Goal: Task Accomplishment & Management: Manage account settings

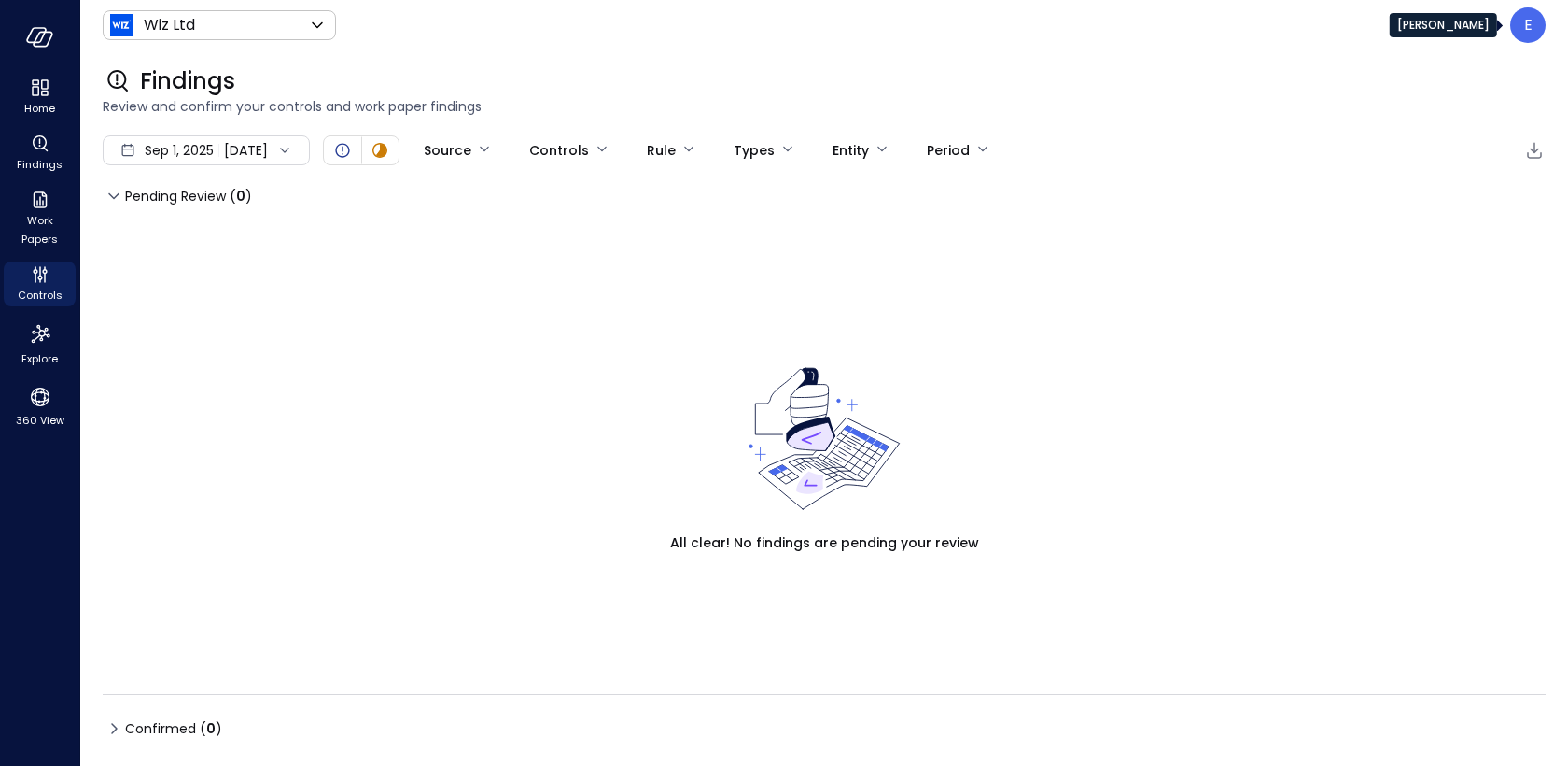
click at [1539, 25] on div "E" at bounding box center [1529, 25] width 36 height 36
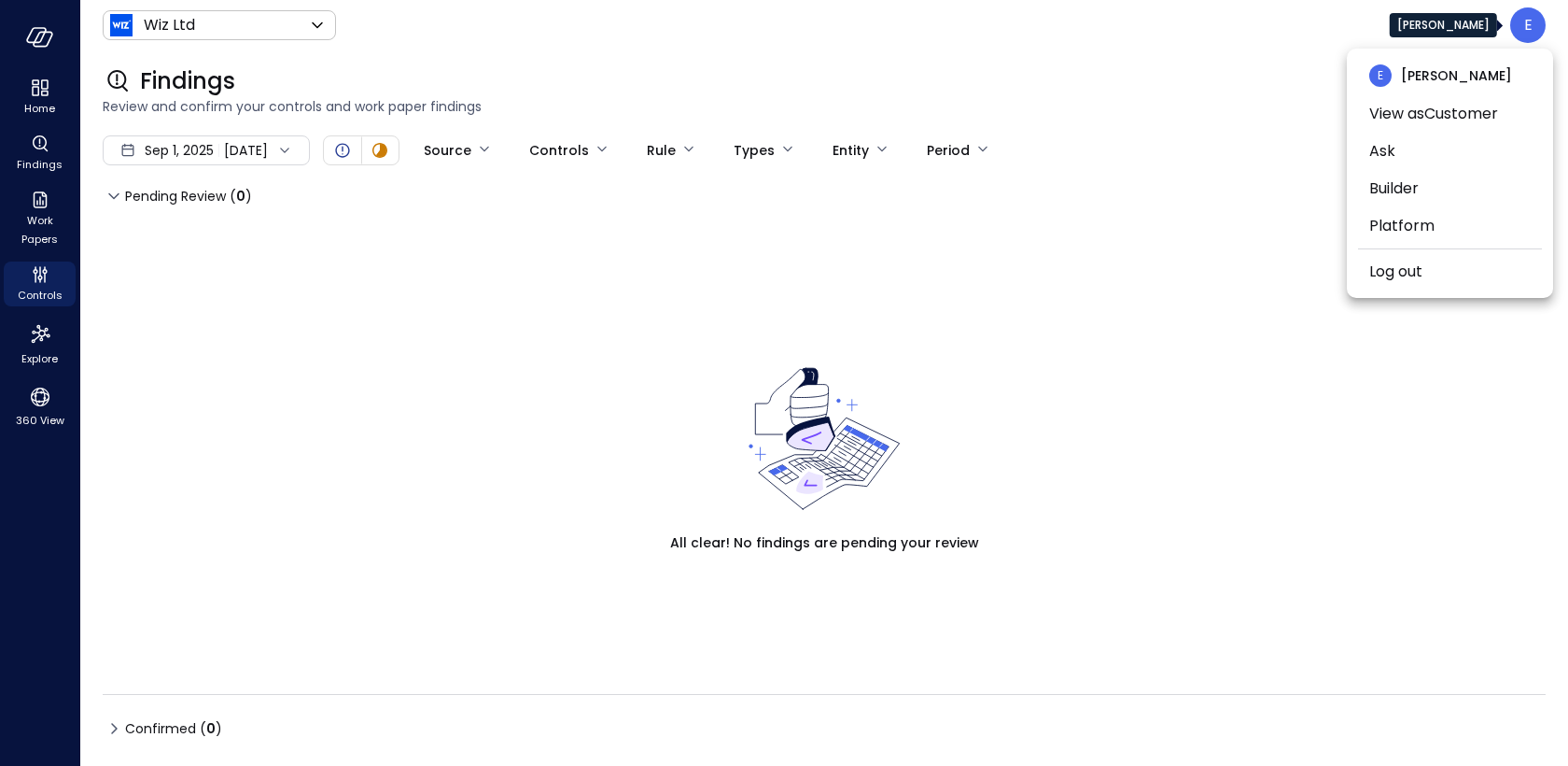
click at [203, 20] on div at bounding box center [784, 383] width 1568 height 766
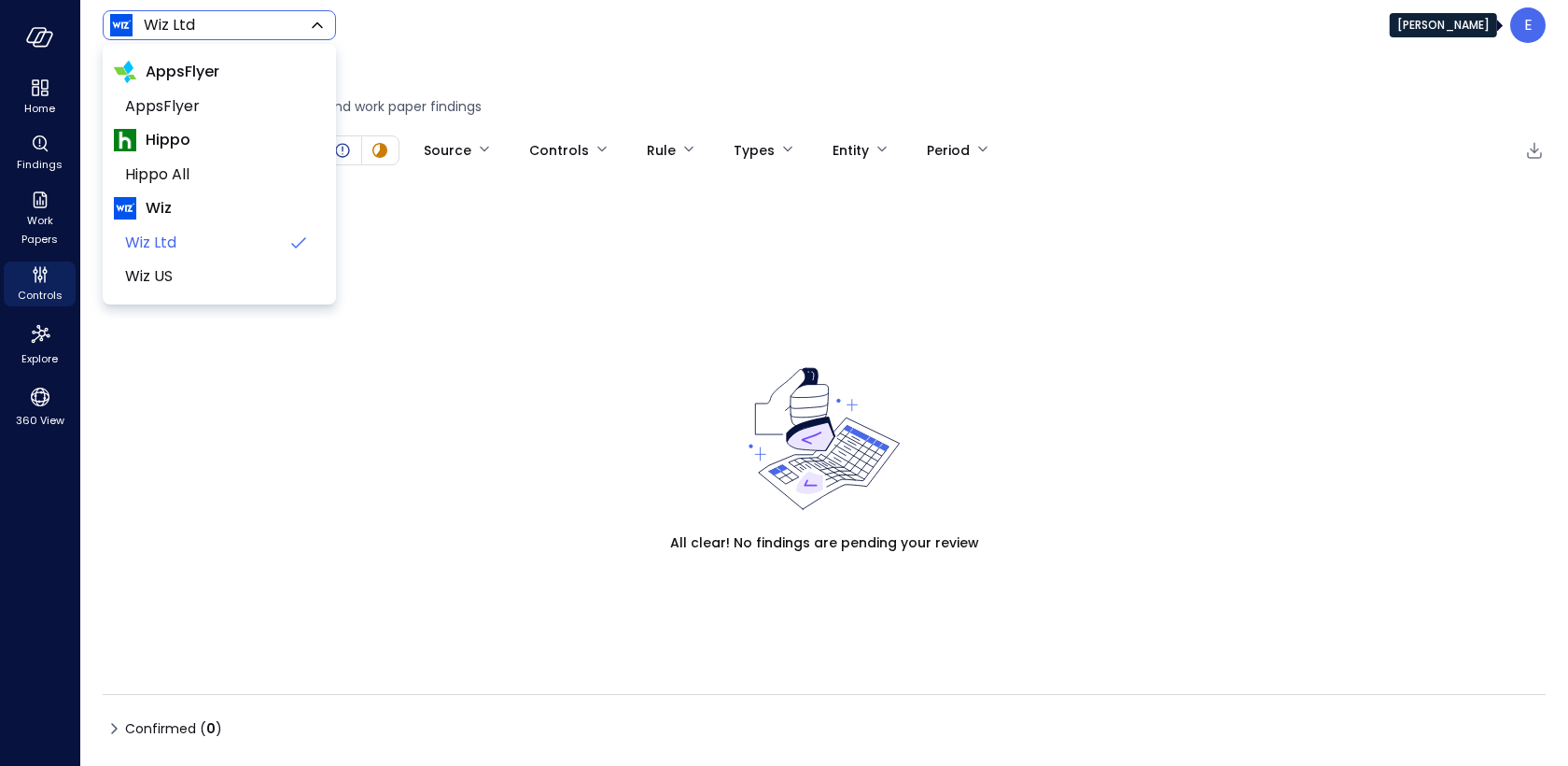
click at [202, 23] on body "Home Findings Work Papers Controls Explore 360 View Wiz Ltd ****** ​ E Findings…" at bounding box center [784, 383] width 1568 height 766
click at [215, 98] on span "AppsFlyer" at bounding box center [217, 107] width 184 height 22
type input "*******"
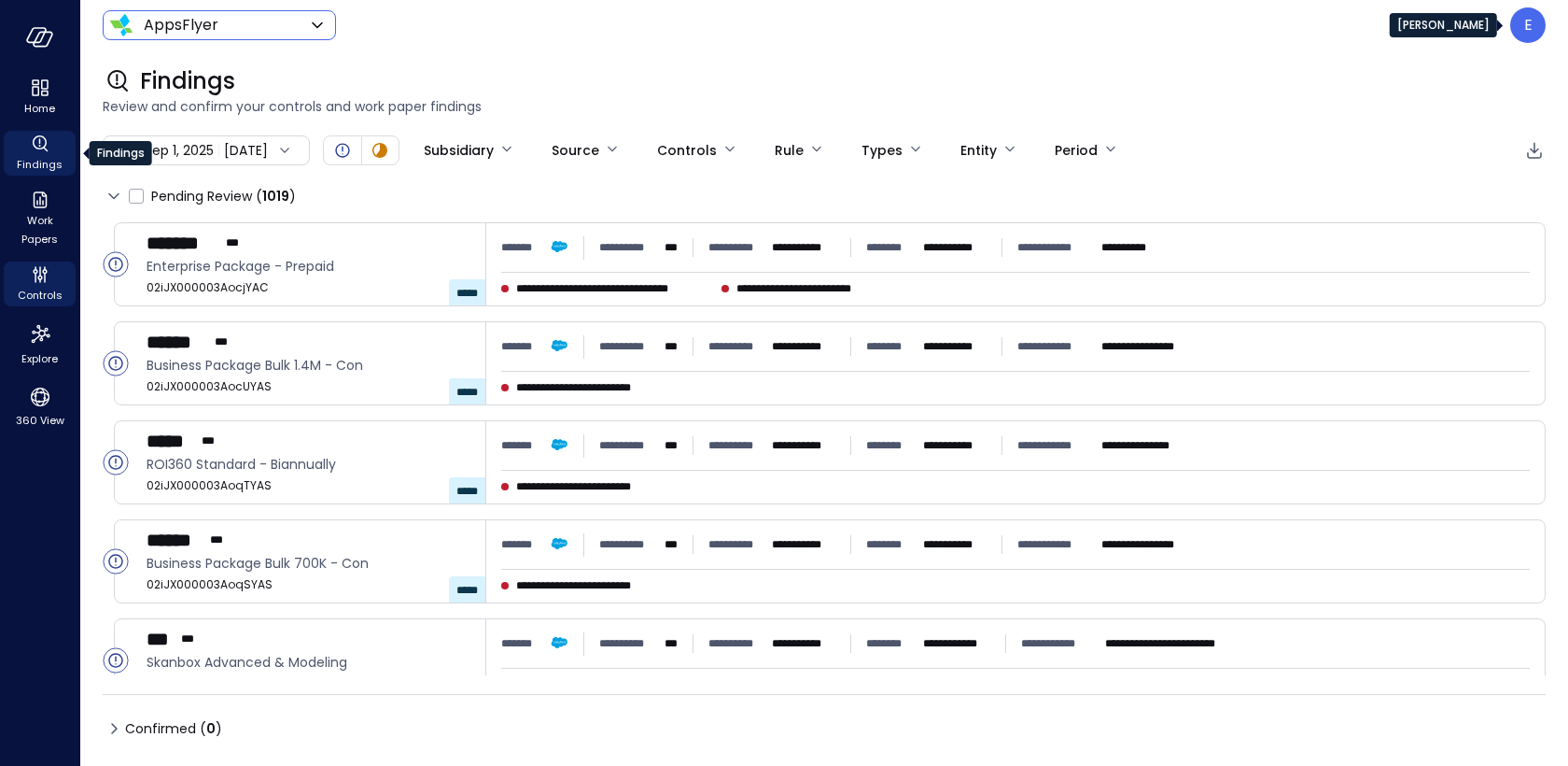
click at [45, 157] on span "Findings" at bounding box center [39, 165] width 46 height 19
click at [1534, 31] on div "E" at bounding box center [1529, 25] width 36 height 36
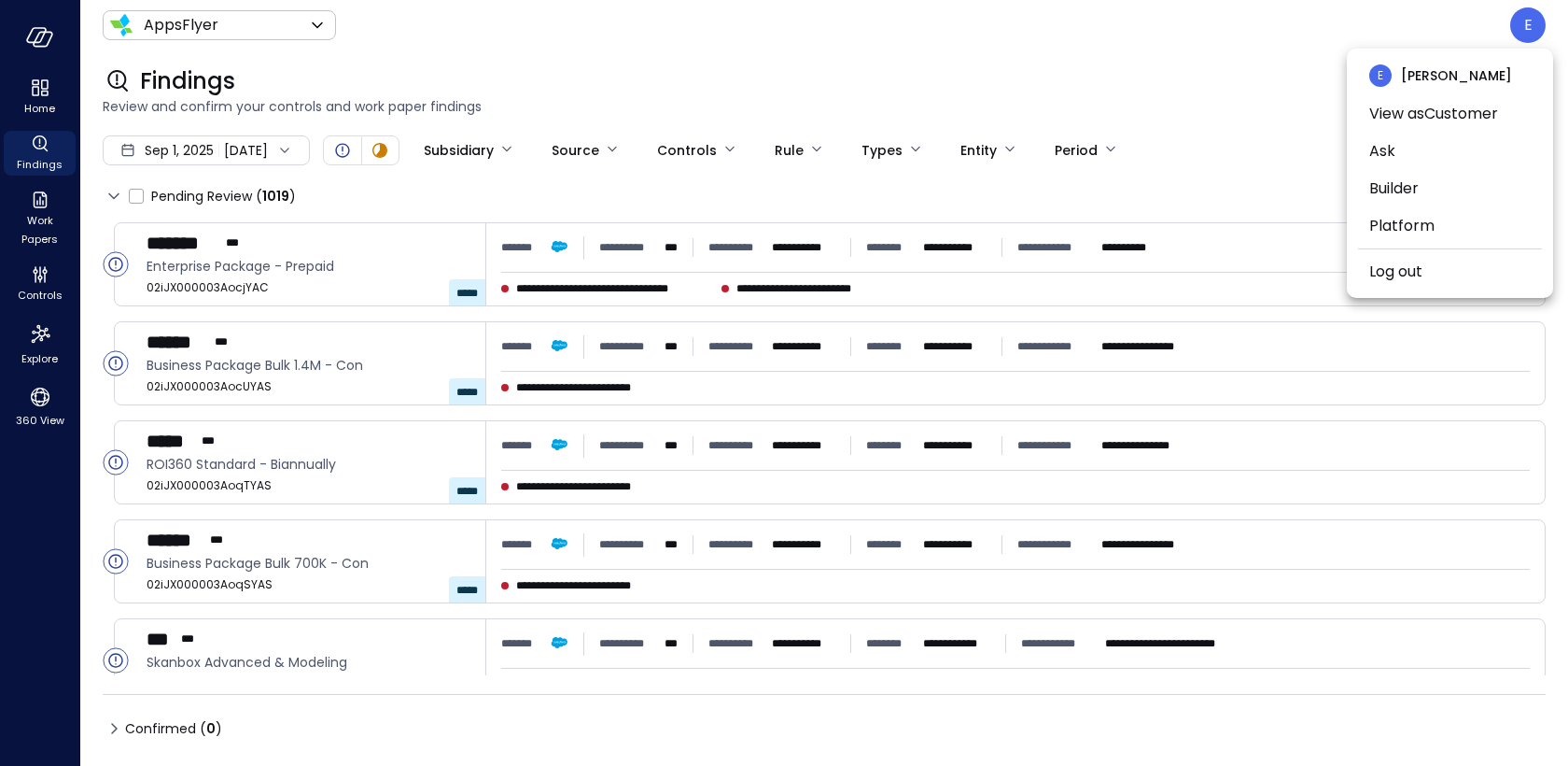
click at [42, 276] on div at bounding box center [784, 383] width 1568 height 766
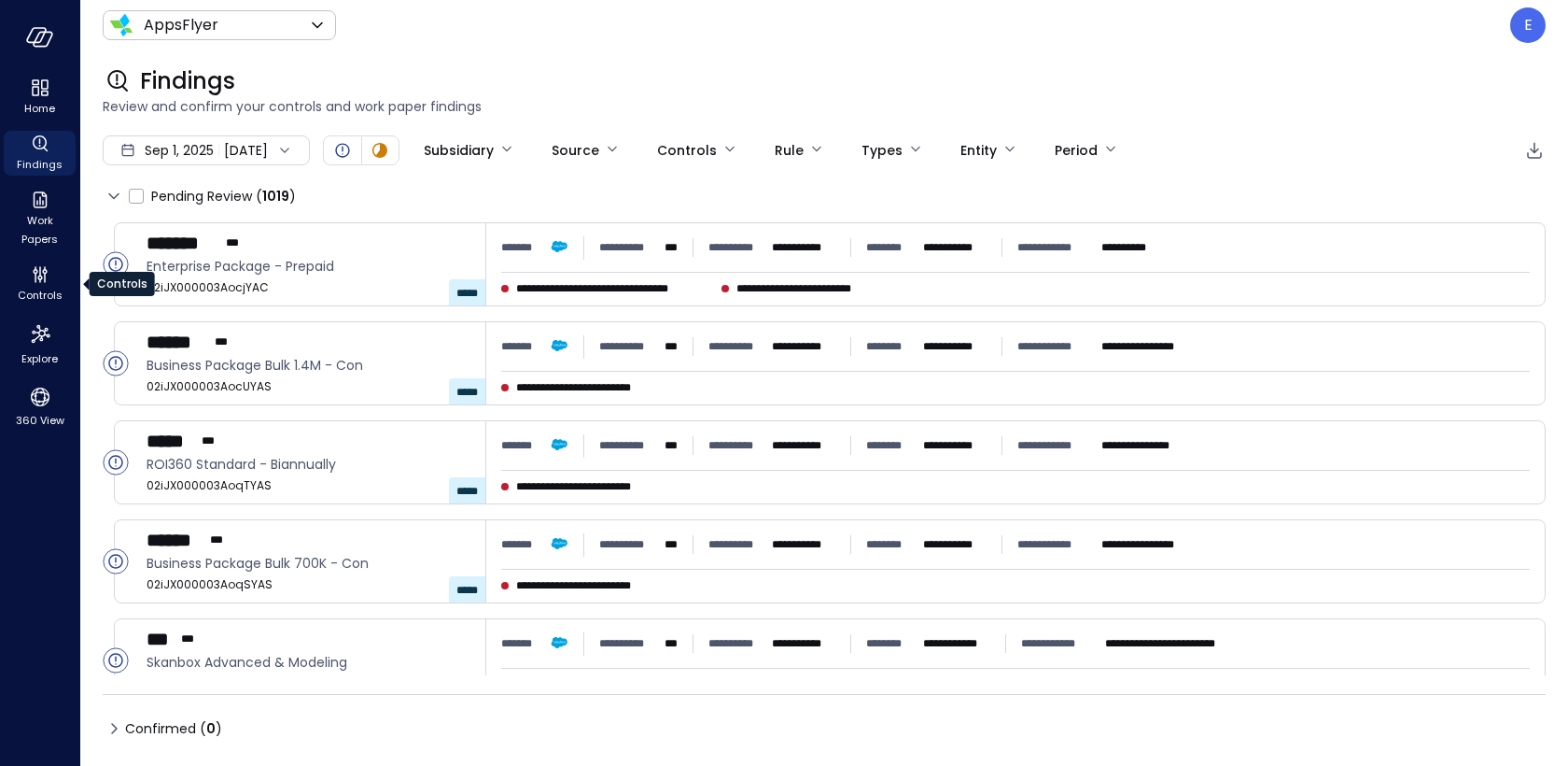
click at [42, 276] on icon "Controls" at bounding box center [40, 274] width 22 height 22
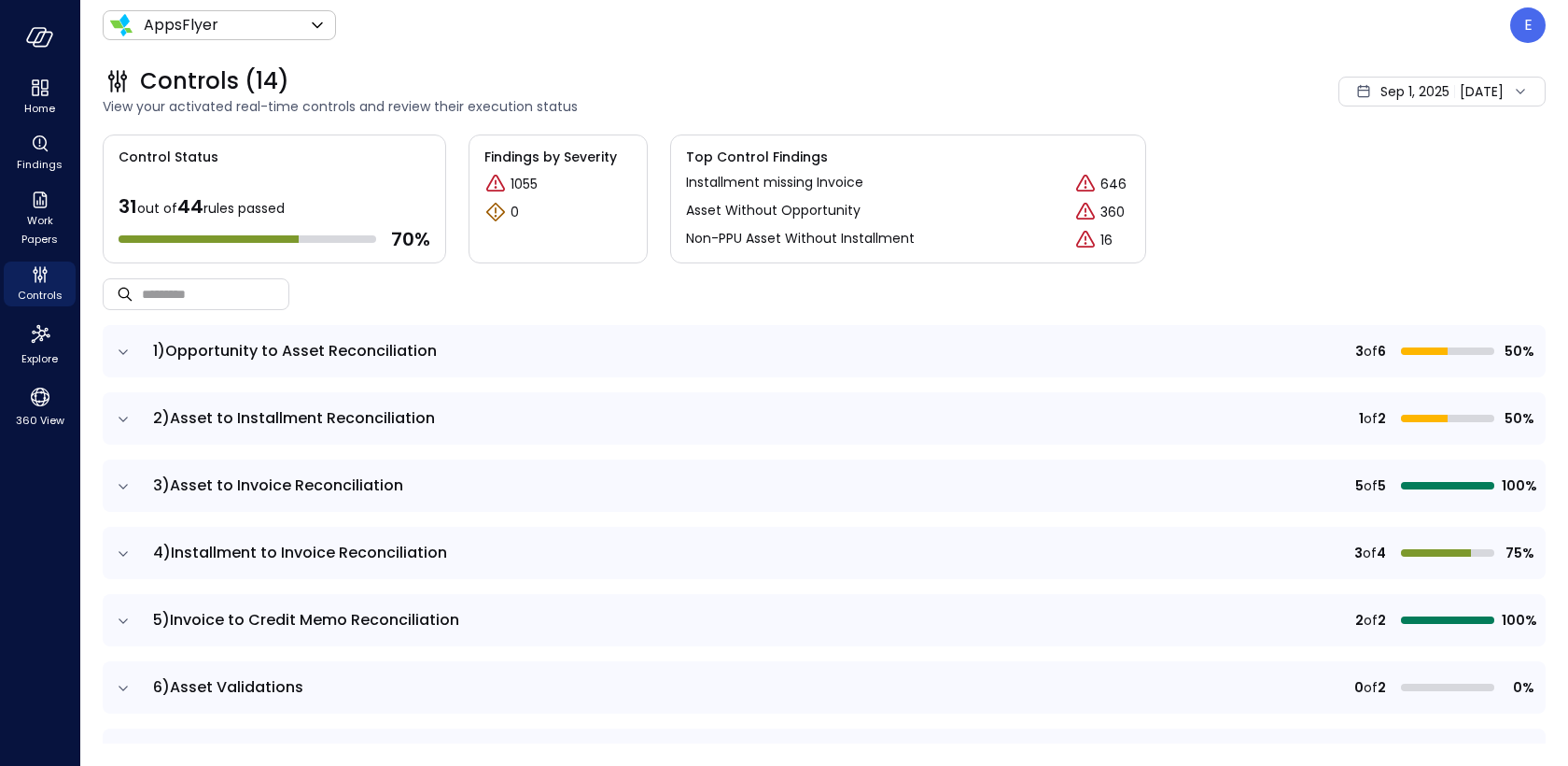
click at [349, 419] on span "2)Asset to Installment Reconciliation" at bounding box center [294, 418] width 282 height 22
drag, startPoint x: 125, startPoint y: 420, endPoint x: 170, endPoint y: 414, distance: 45.4
click at [170, 414] on tr "2)Asset to Installment Reconciliation 1 of 2 50%" at bounding box center [825, 419] width 1443 height 52
click at [119, 484] on icon "expand row" at bounding box center [124, 487] width 19 height 19
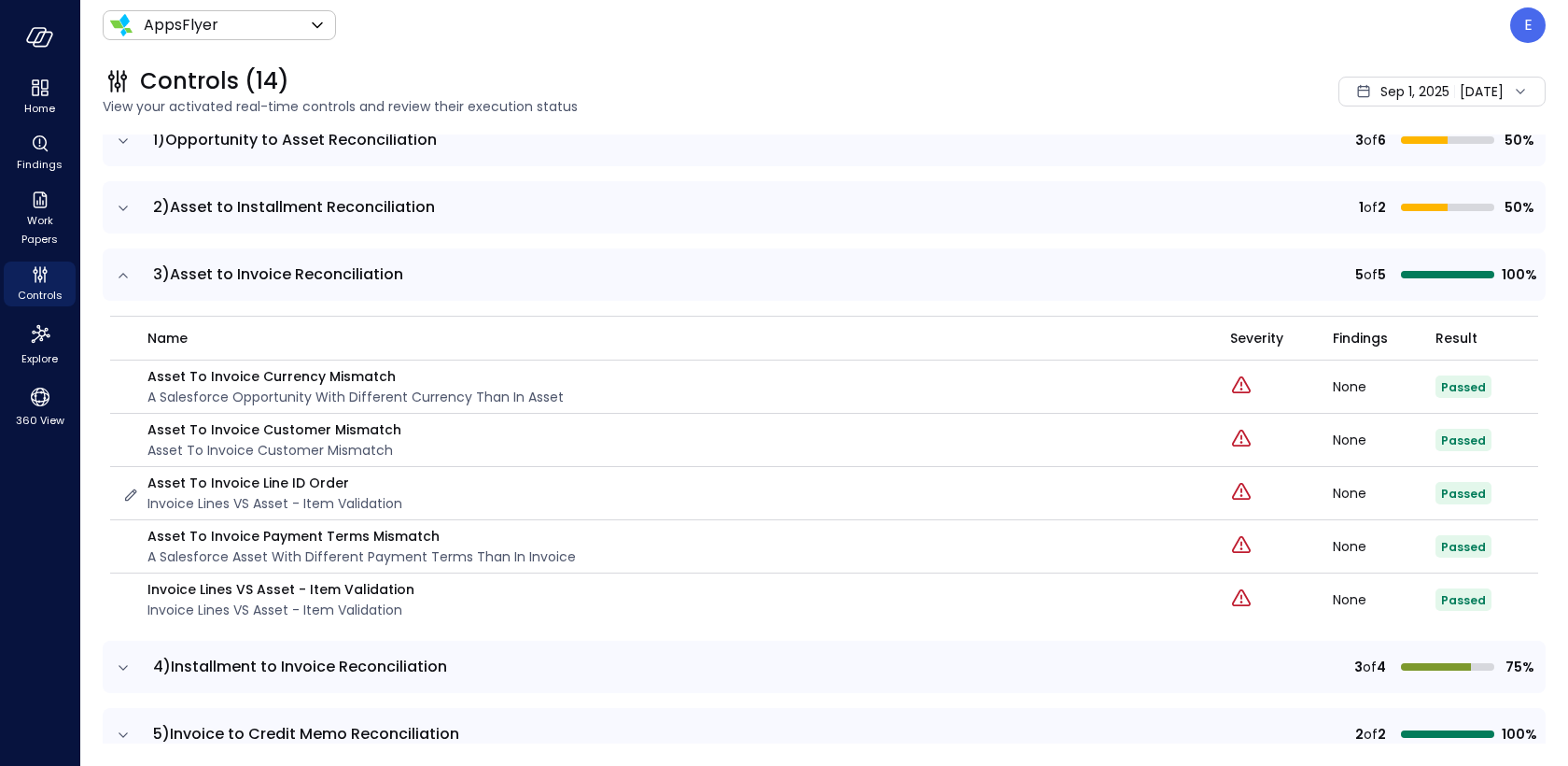
scroll to position [212, 0]
click at [272, 527] on p "Asset To Invoice Payment Terms Mismatch" at bounding box center [362, 535] width 429 height 21
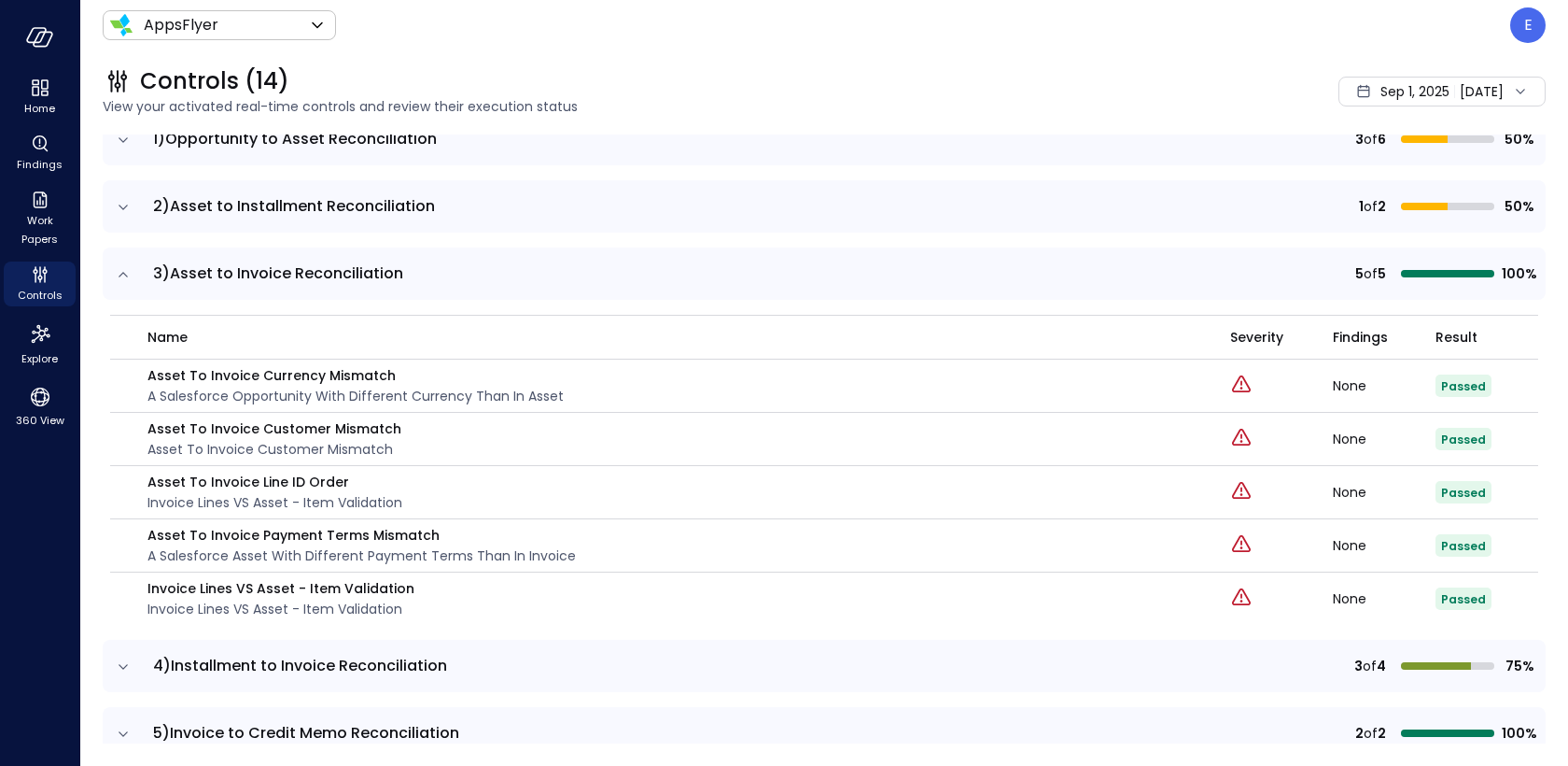
click at [1470, 84] on div "Sep 1, 2025 Sep 10, 2025" at bounding box center [1442, 92] width 207 height 30
click at [1390, 206] on li "Current Year 2025" at bounding box center [1406, 203] width 149 height 31
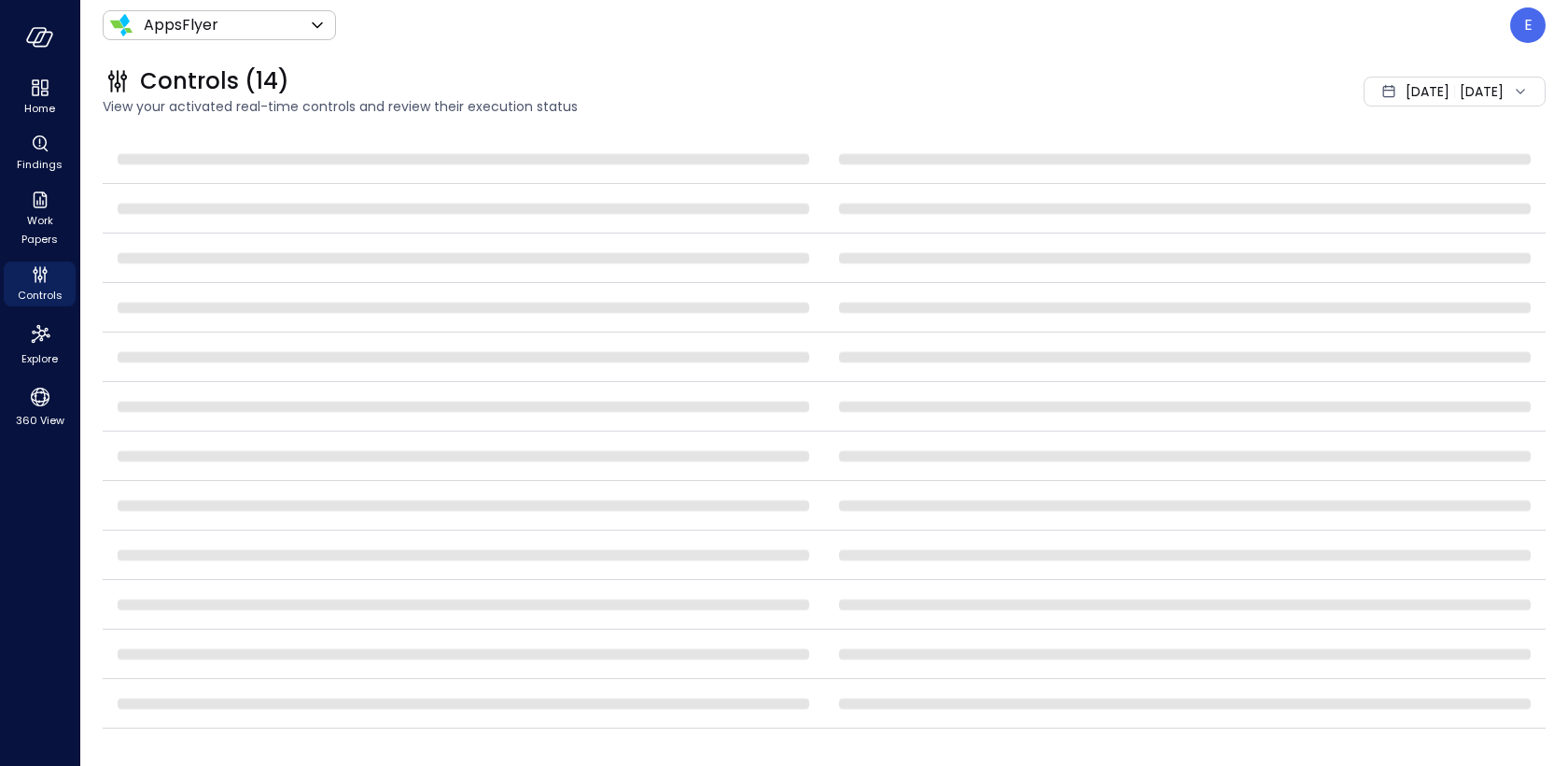
scroll to position [184, 0]
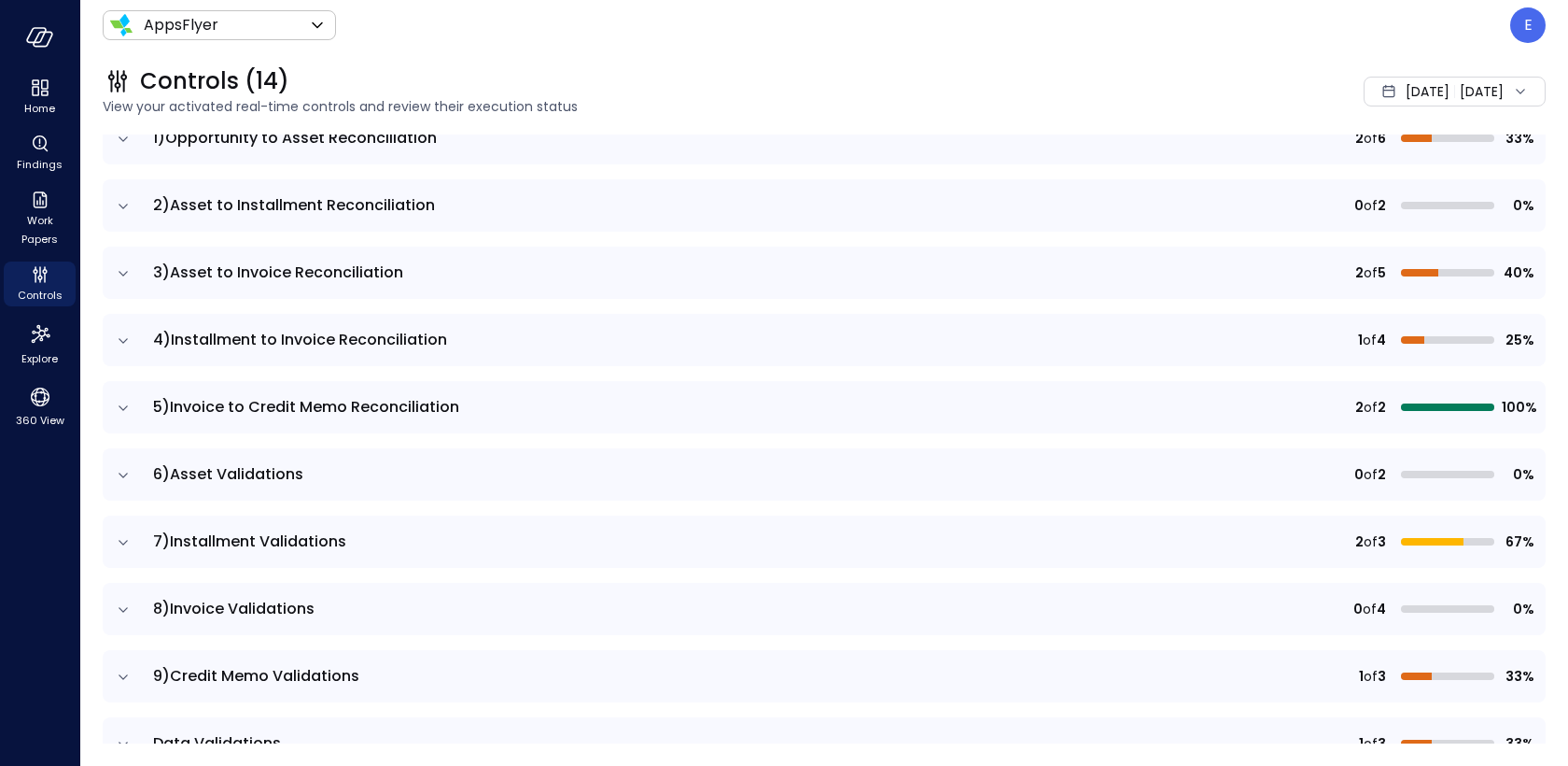
click at [118, 272] on icon "expand row" at bounding box center [124, 273] width 19 height 19
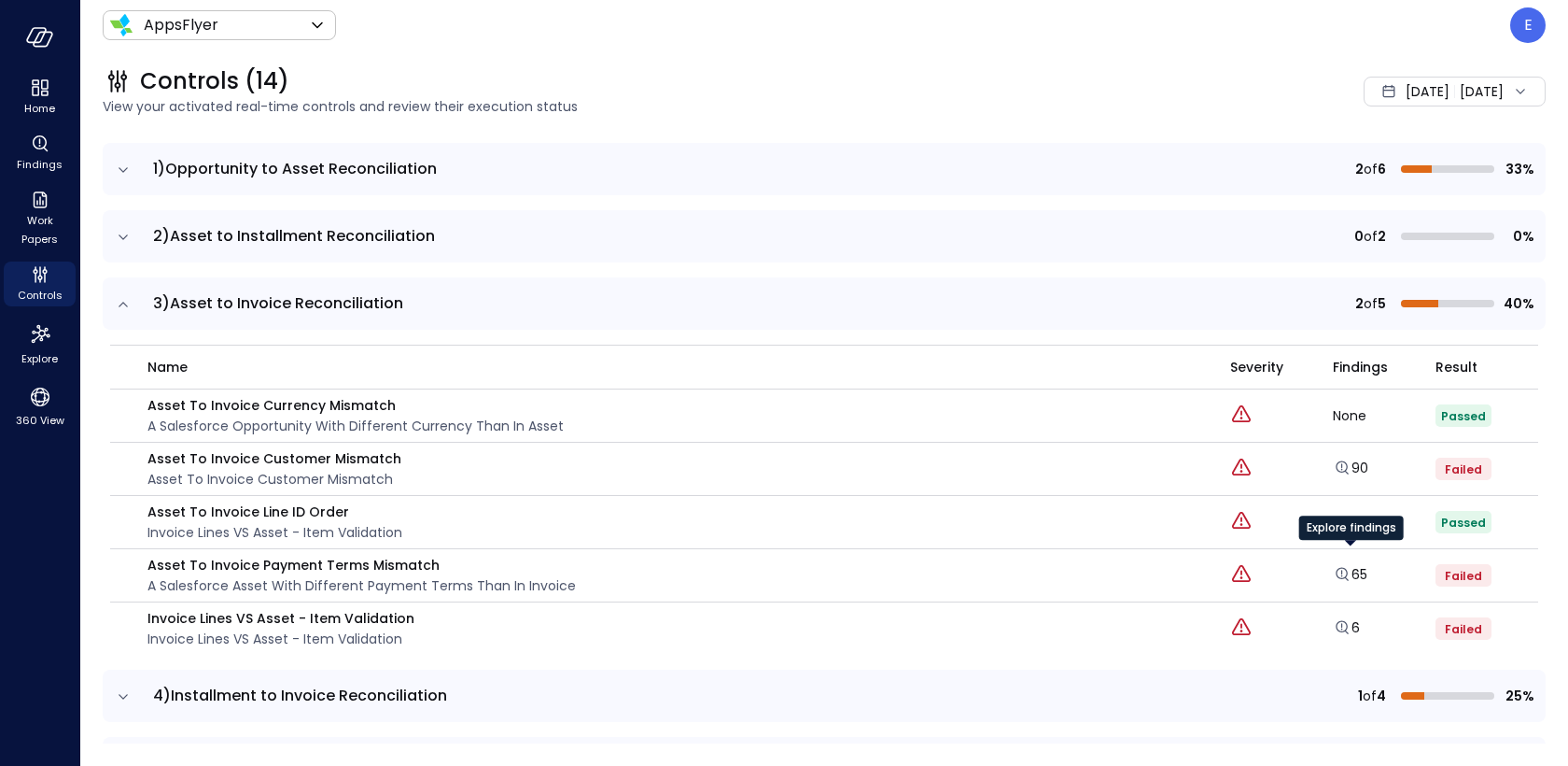
scroll to position [177, 0]
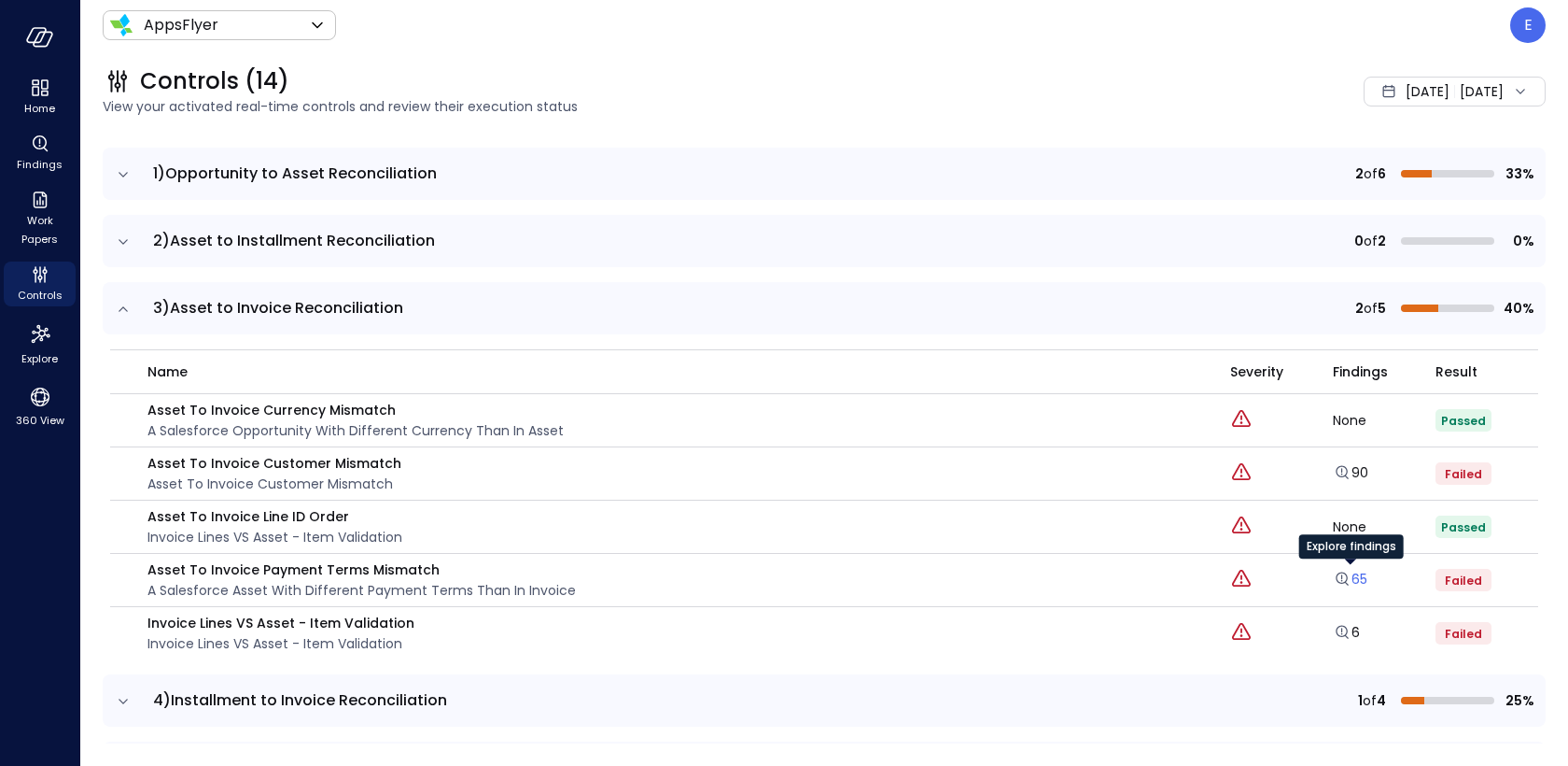
click at [1346, 572] on icon "Explore findings" at bounding box center [1341, 578] width 12 height 12
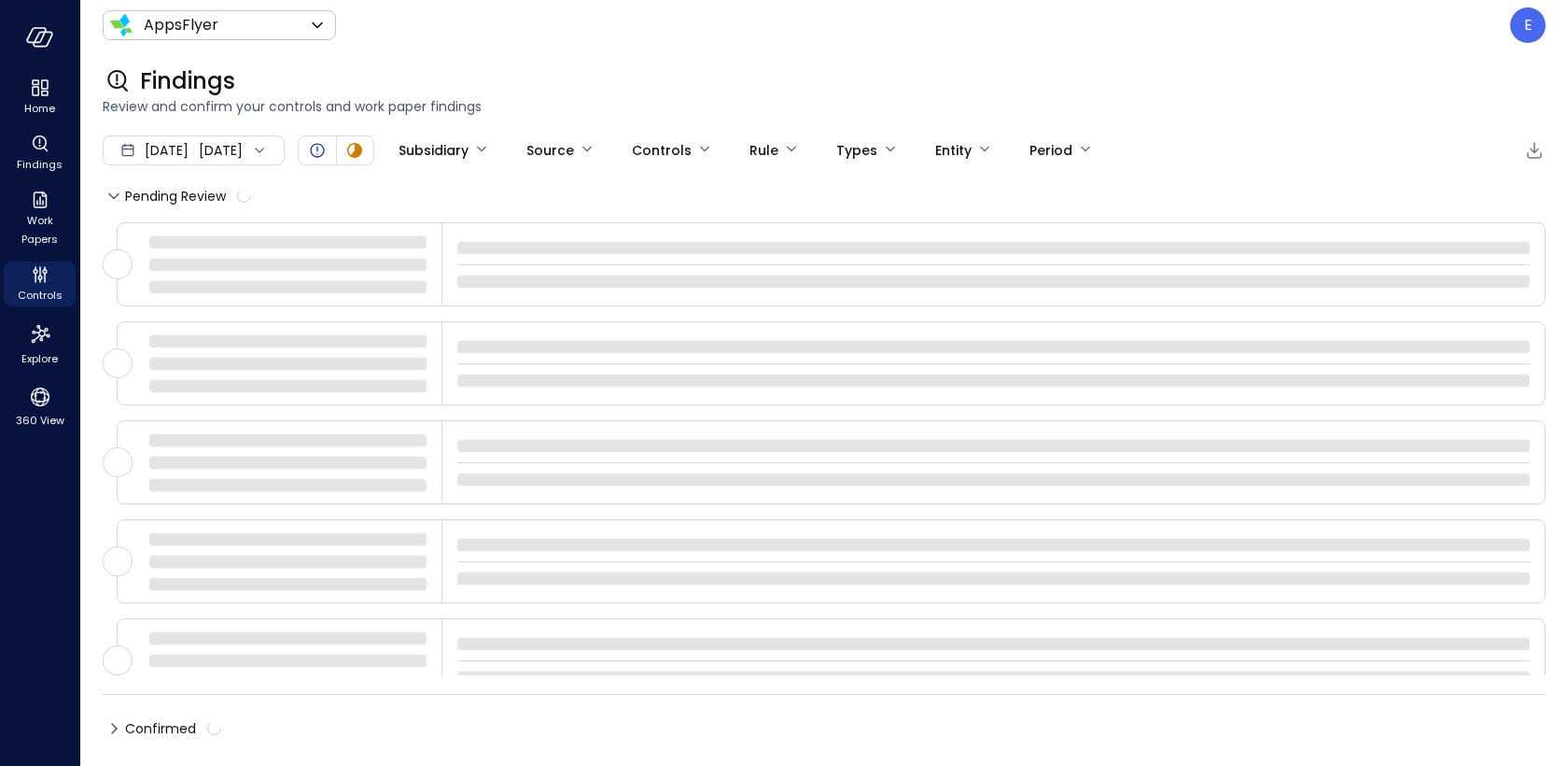
type input "****"
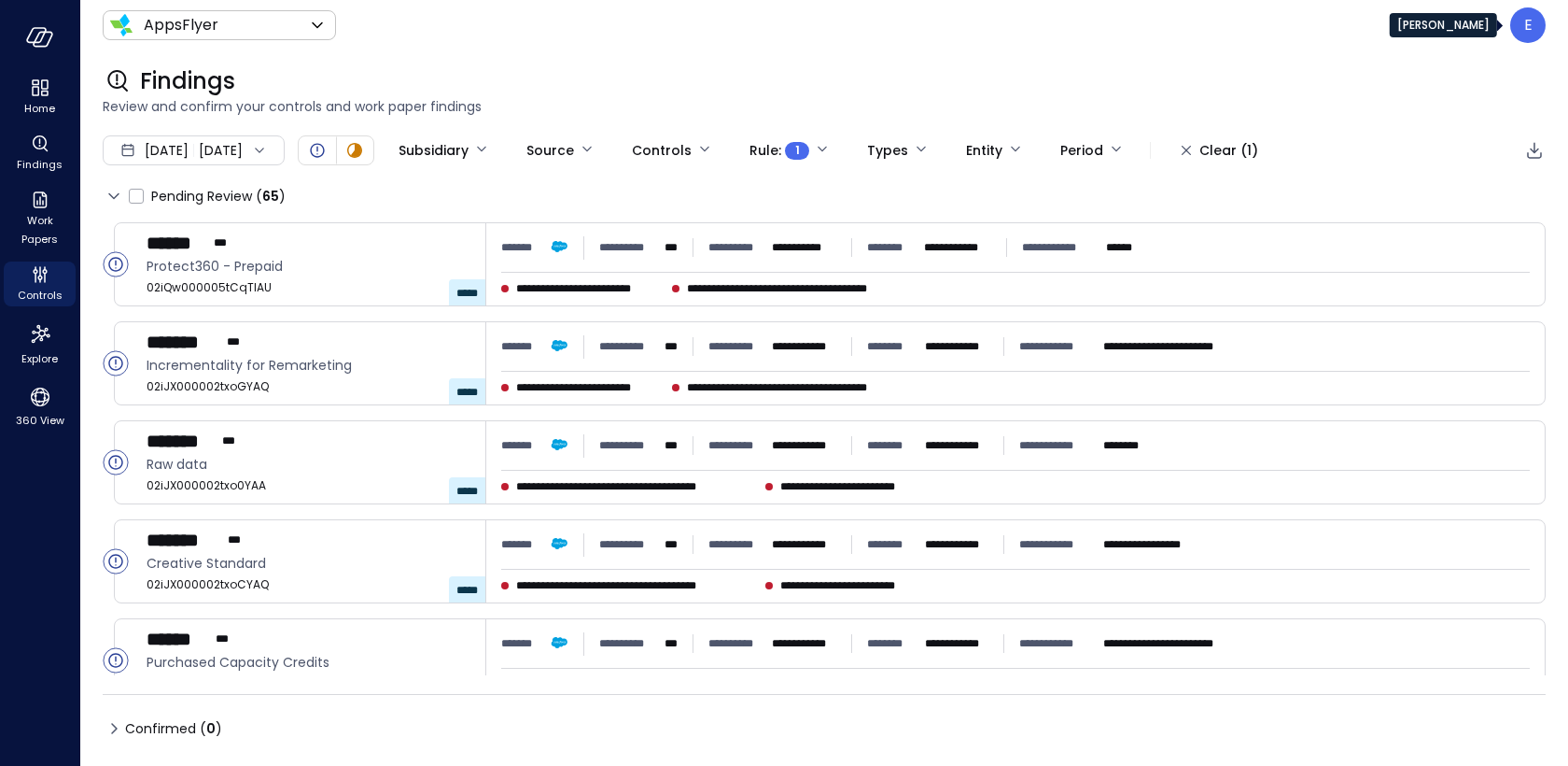
click at [1525, 28] on p "E" at bounding box center [1528, 25] width 8 height 22
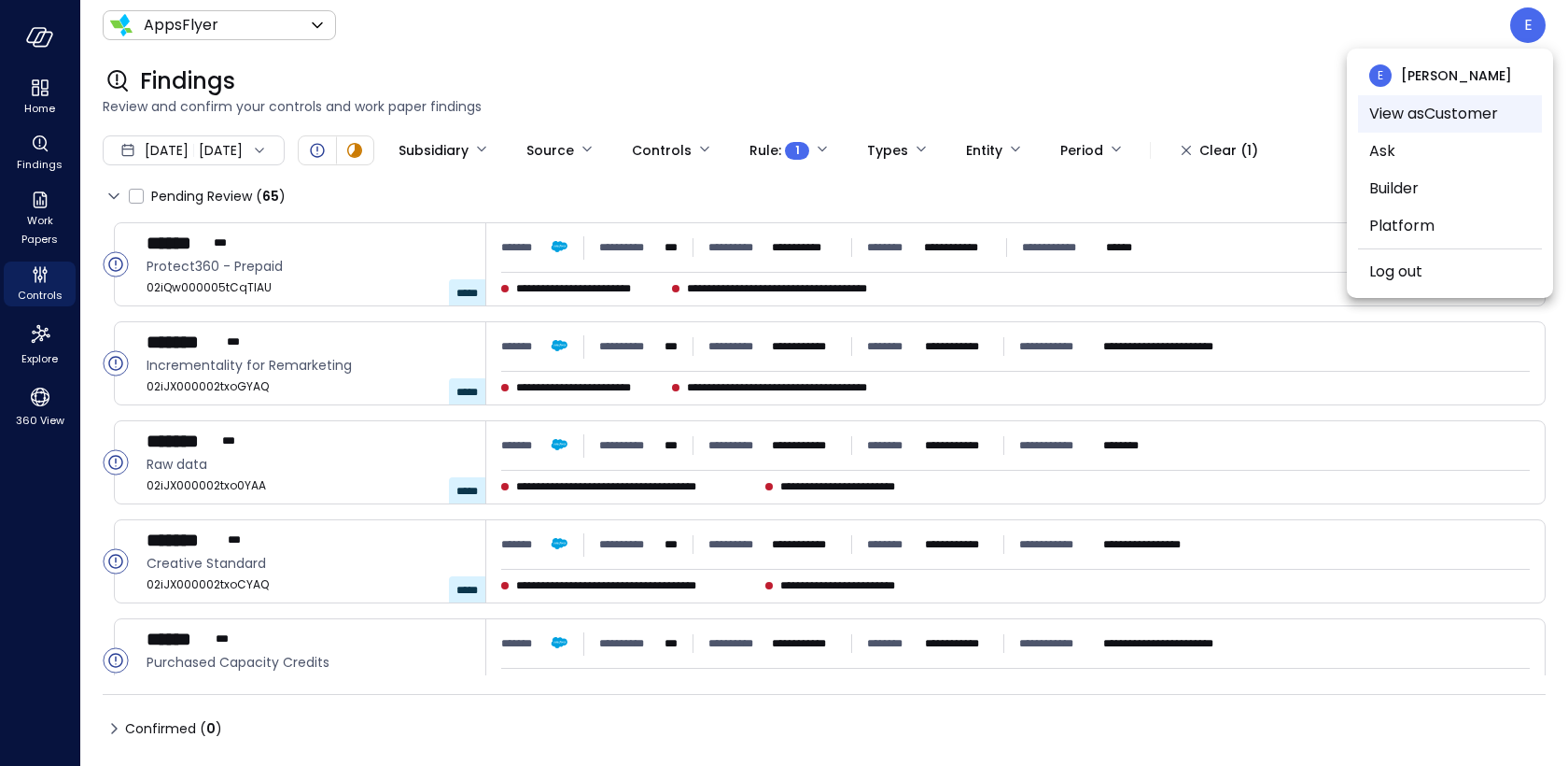
click at [1457, 113] on li "View as Customer" at bounding box center [1450, 114] width 183 height 37
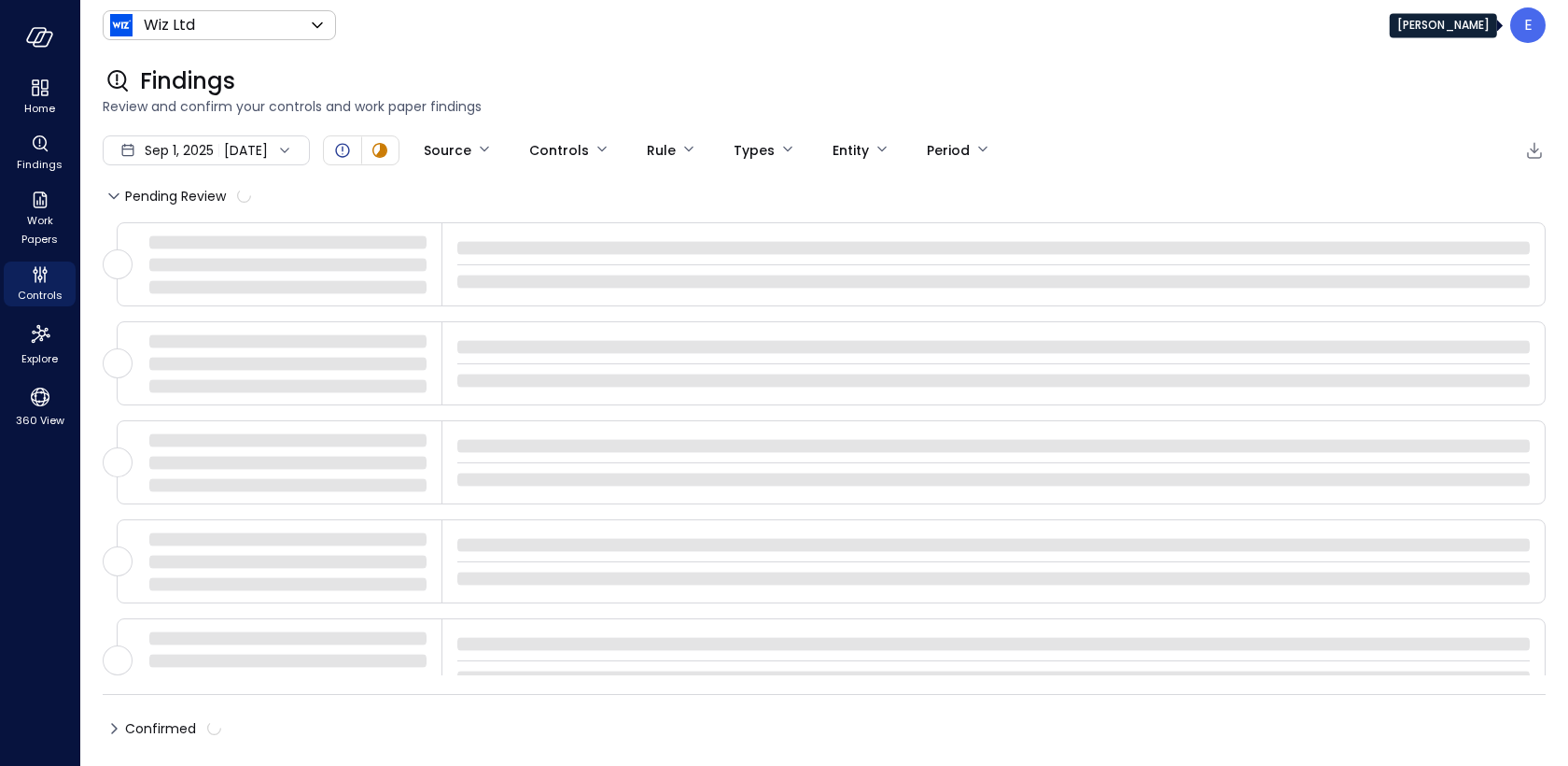
click at [1529, 33] on p "E" at bounding box center [1528, 25] width 8 height 22
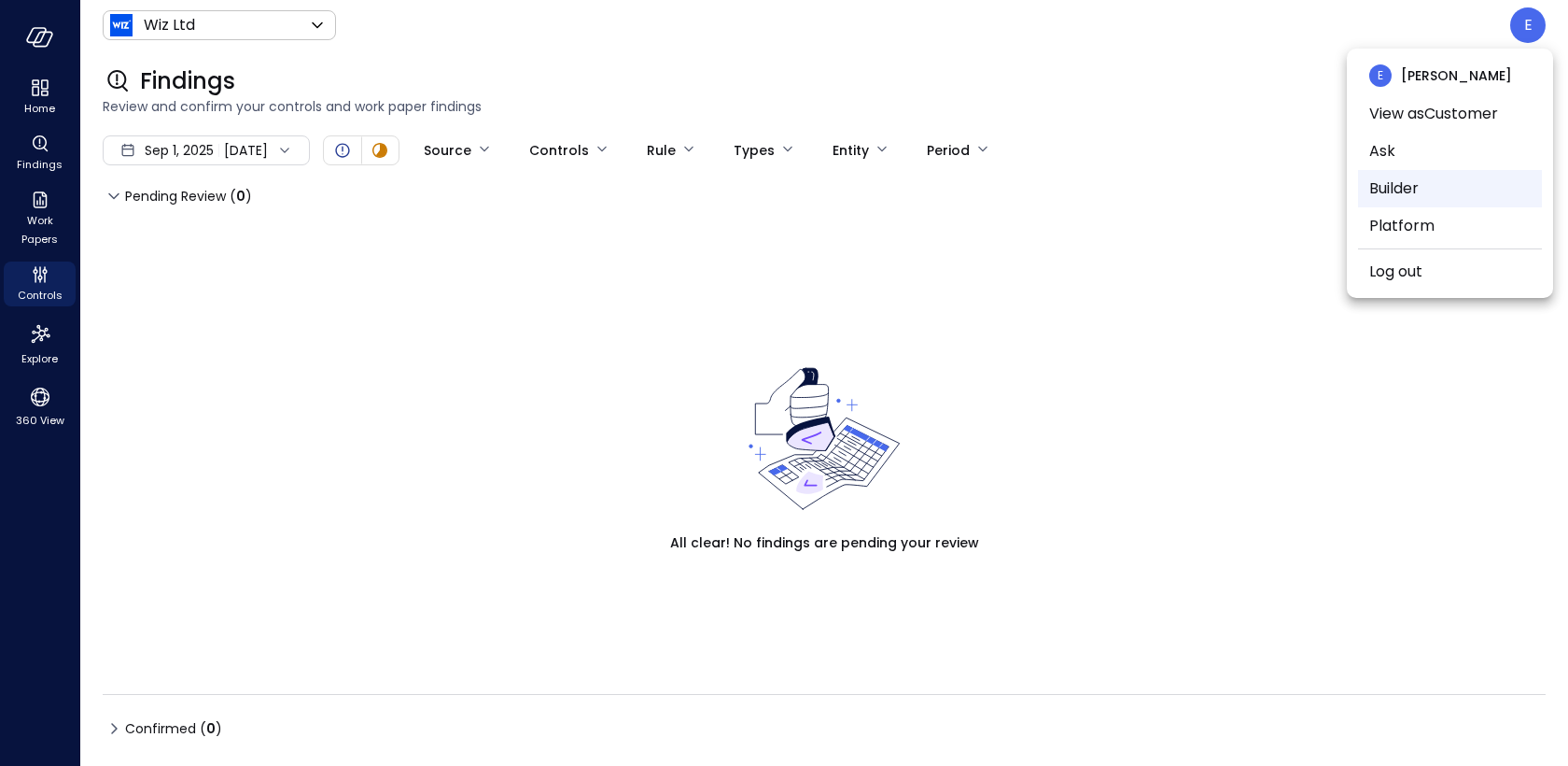
click at [1399, 182] on li "Builder" at bounding box center [1450, 188] width 183 height 37
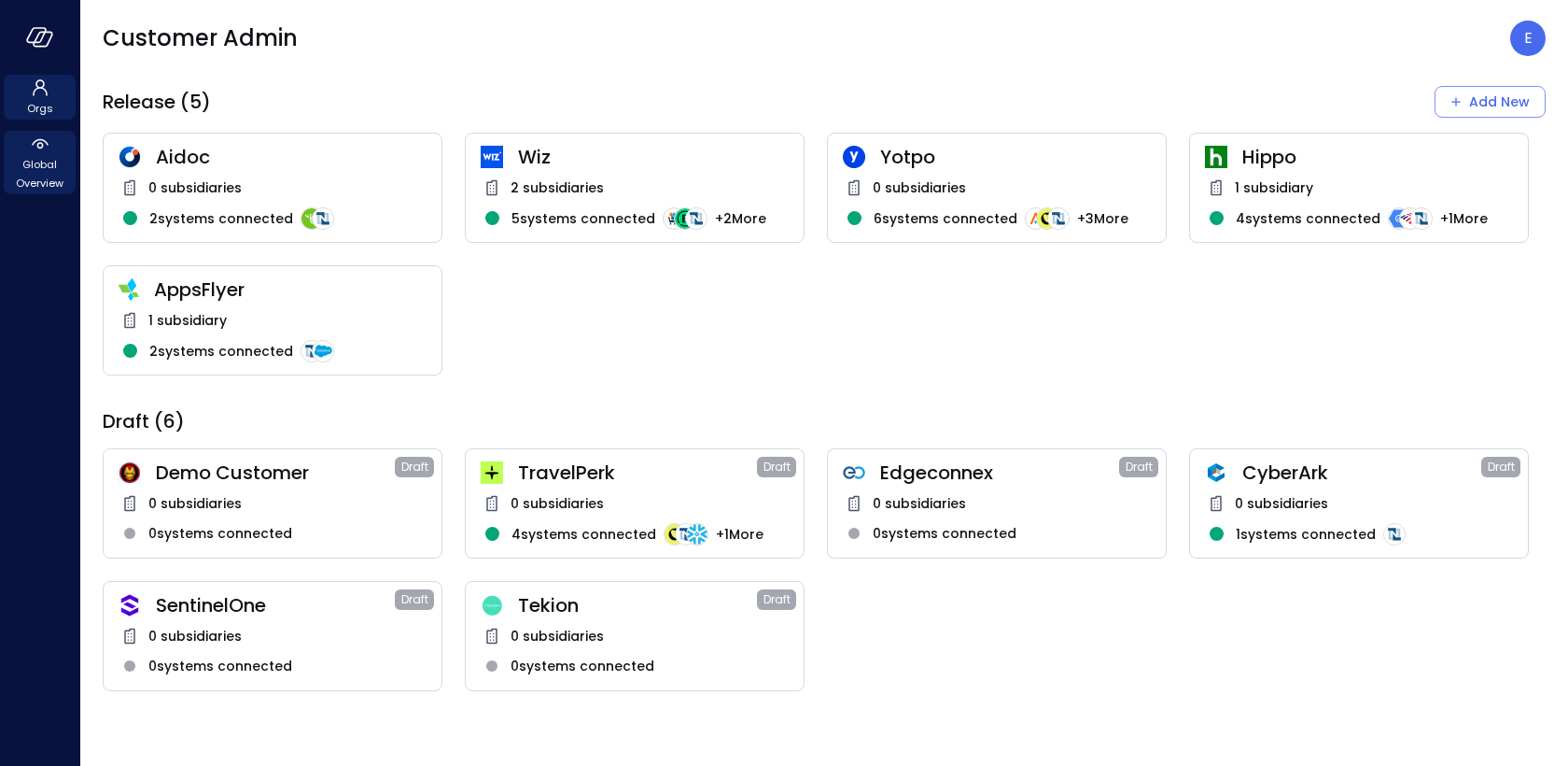
click at [30, 166] on span "Global Overview" at bounding box center [39, 174] width 57 height 37
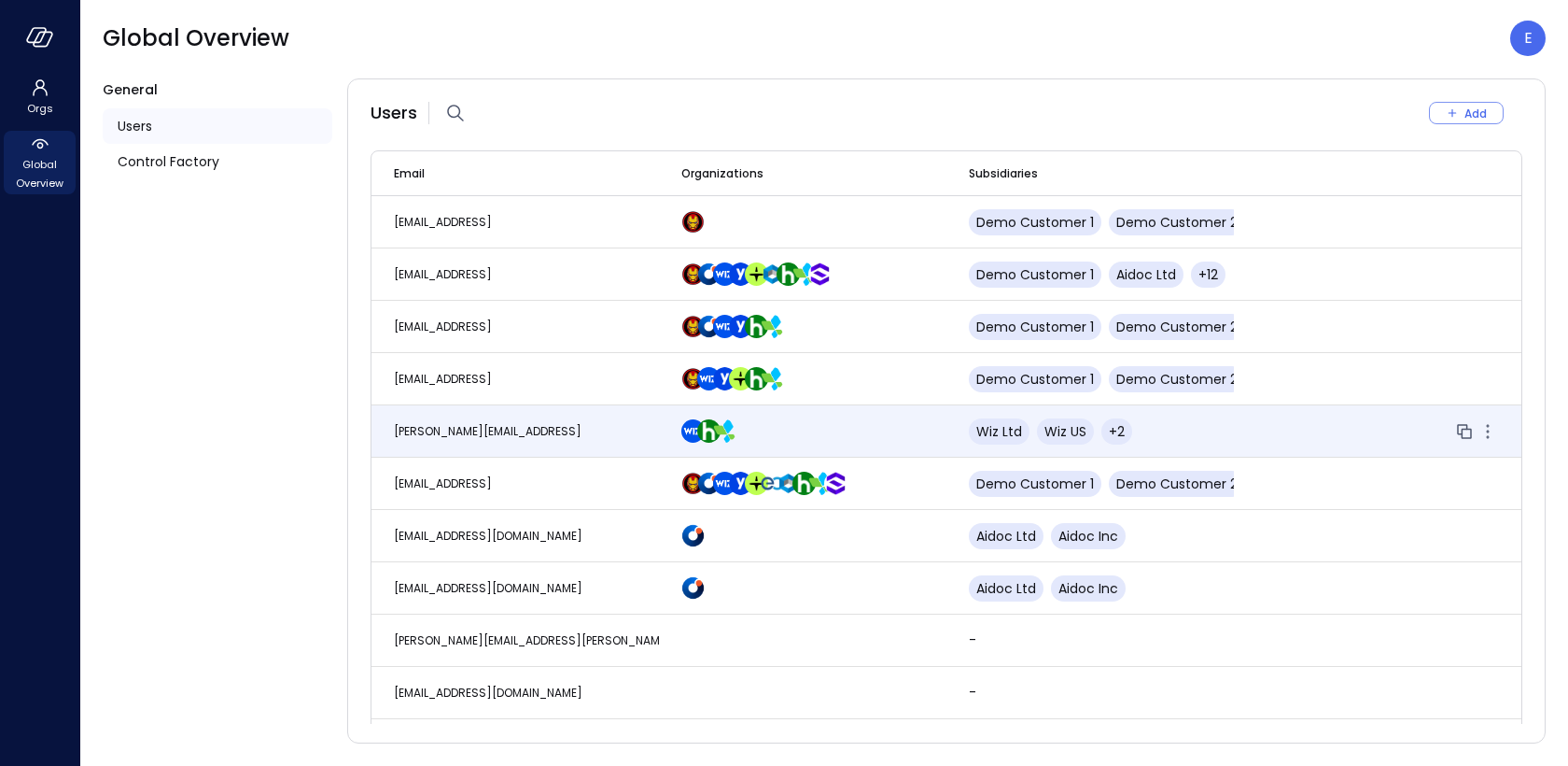
click at [453, 432] on span "eleanor.yehudai@safebooks.ai" at bounding box center [488, 431] width 187 height 16
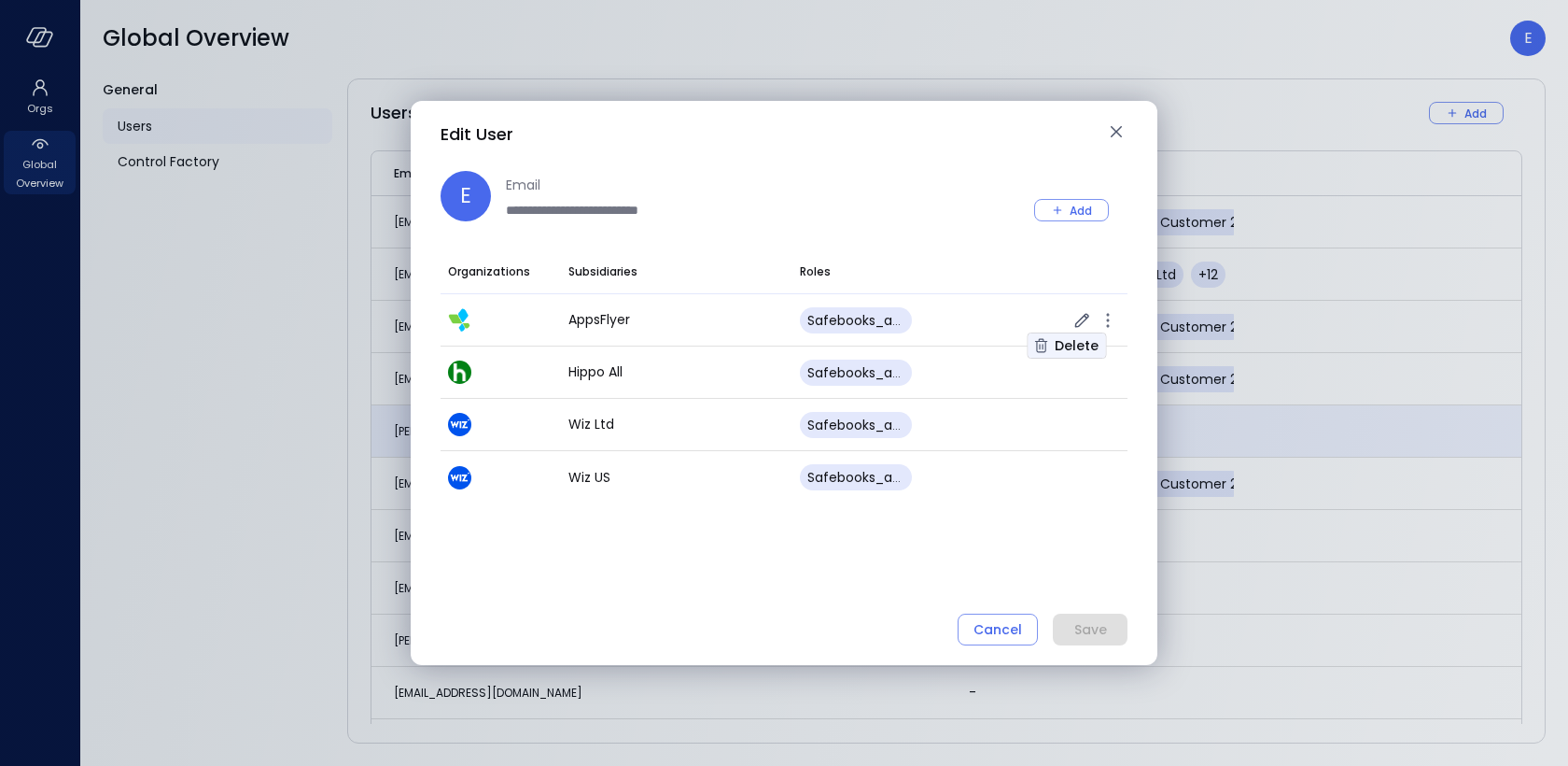
click at [1078, 341] on div "Delete" at bounding box center [1077, 346] width 44 height 23
click at [1080, 339] on div "Delete" at bounding box center [1077, 346] width 44 height 23
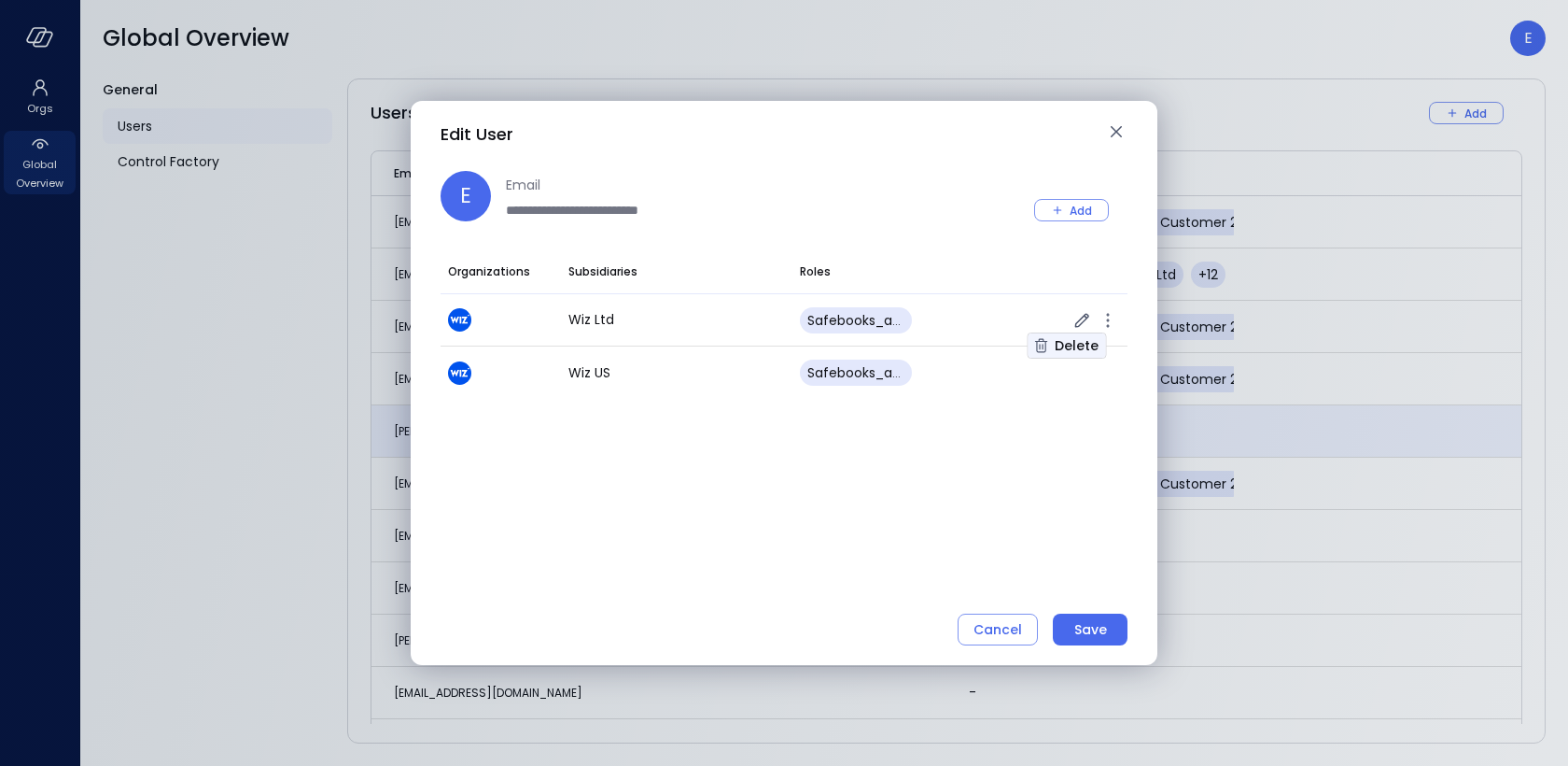
click at [1089, 346] on div "Delete" at bounding box center [1077, 346] width 44 height 23
click at [1076, 350] on div "Delete" at bounding box center [1077, 346] width 44 height 23
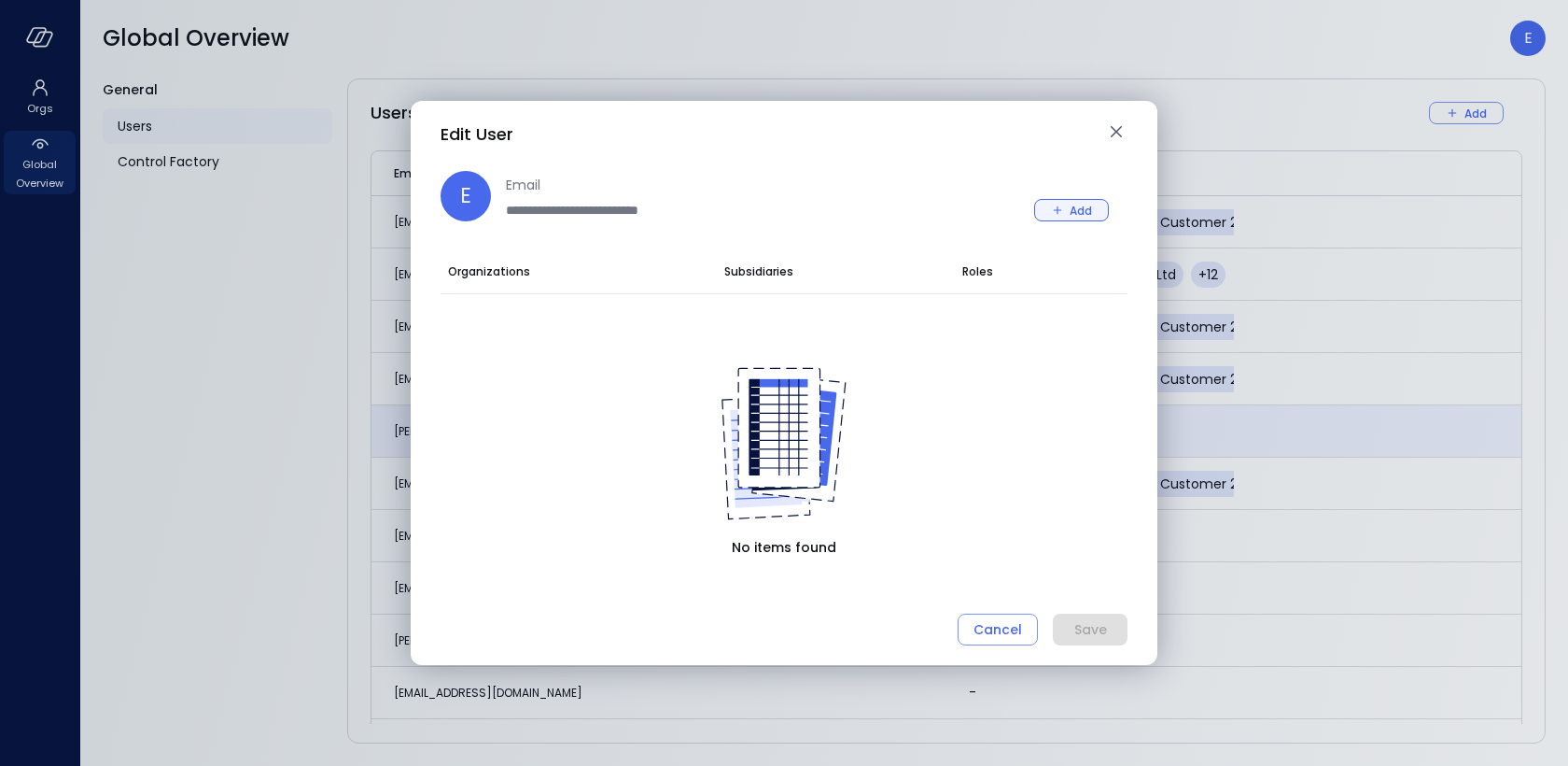
click at [1073, 211] on div "Add" at bounding box center [1081, 210] width 22 height 20
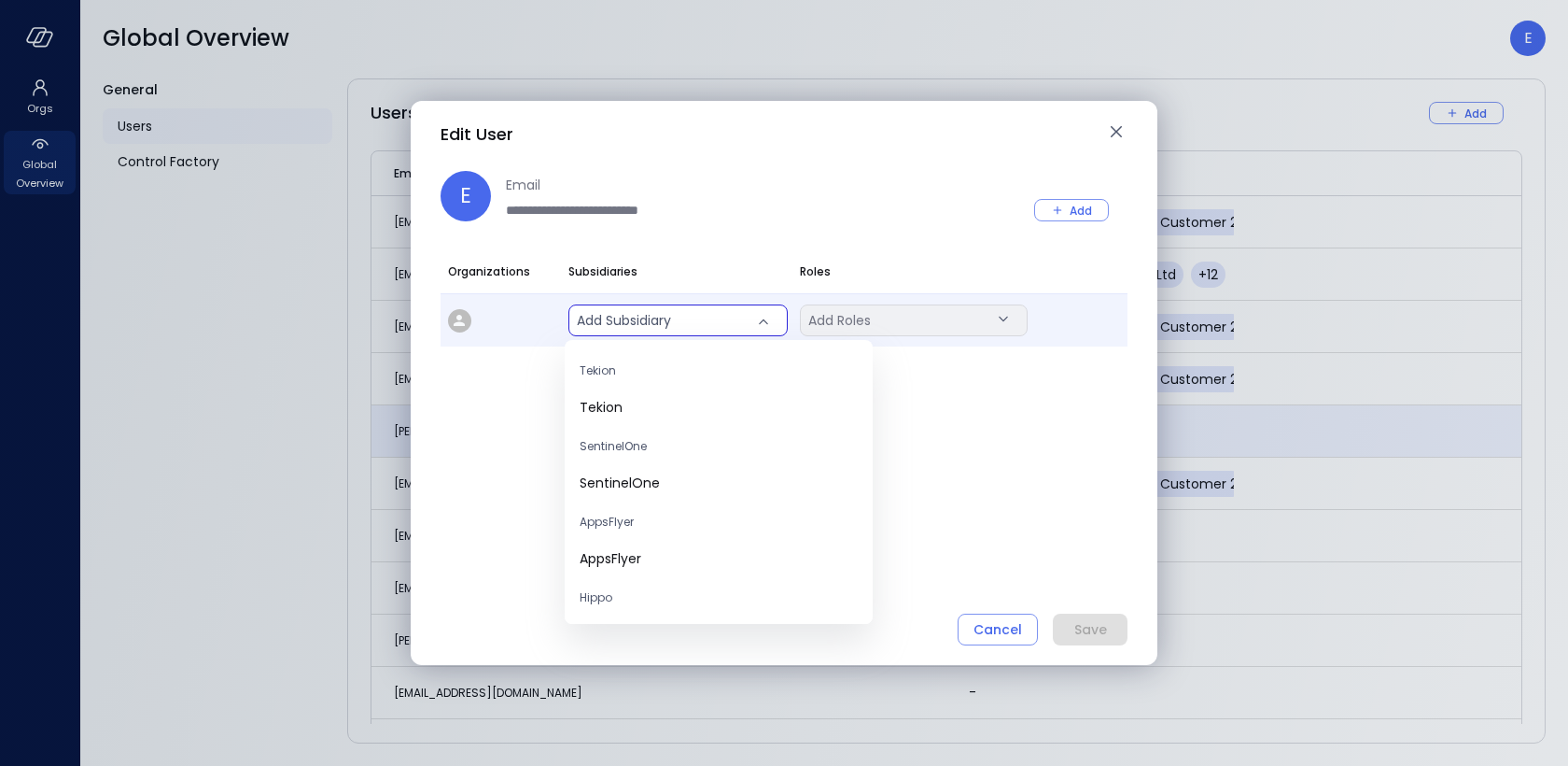
click at [707, 327] on body "Orgs Global Overview Global Overview E General Users Control Factory Users Add …" at bounding box center [784, 383] width 1568 height 766
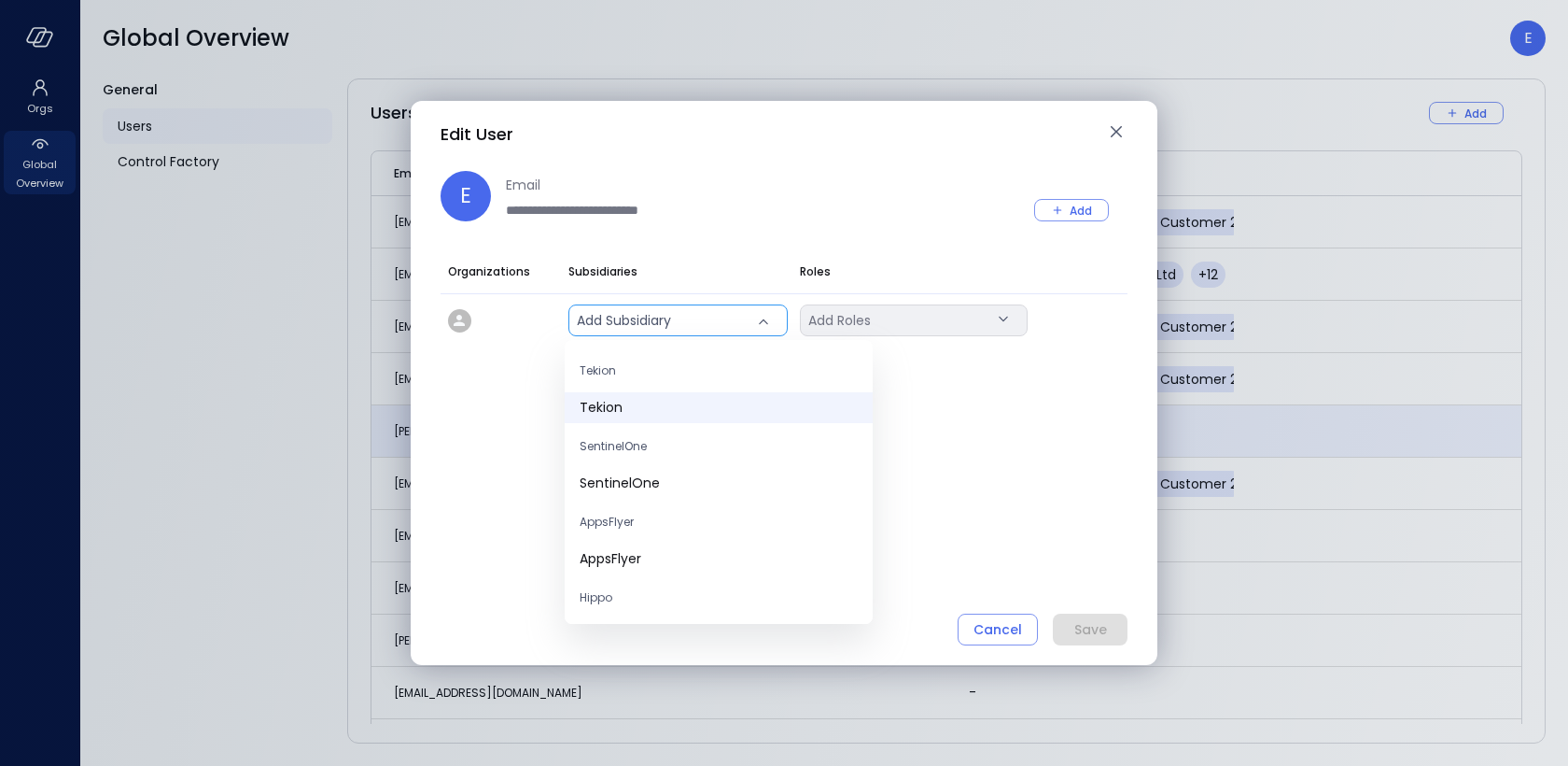
click at [625, 412] on span "Tekion" at bounding box center [718, 407] width 278 height 20
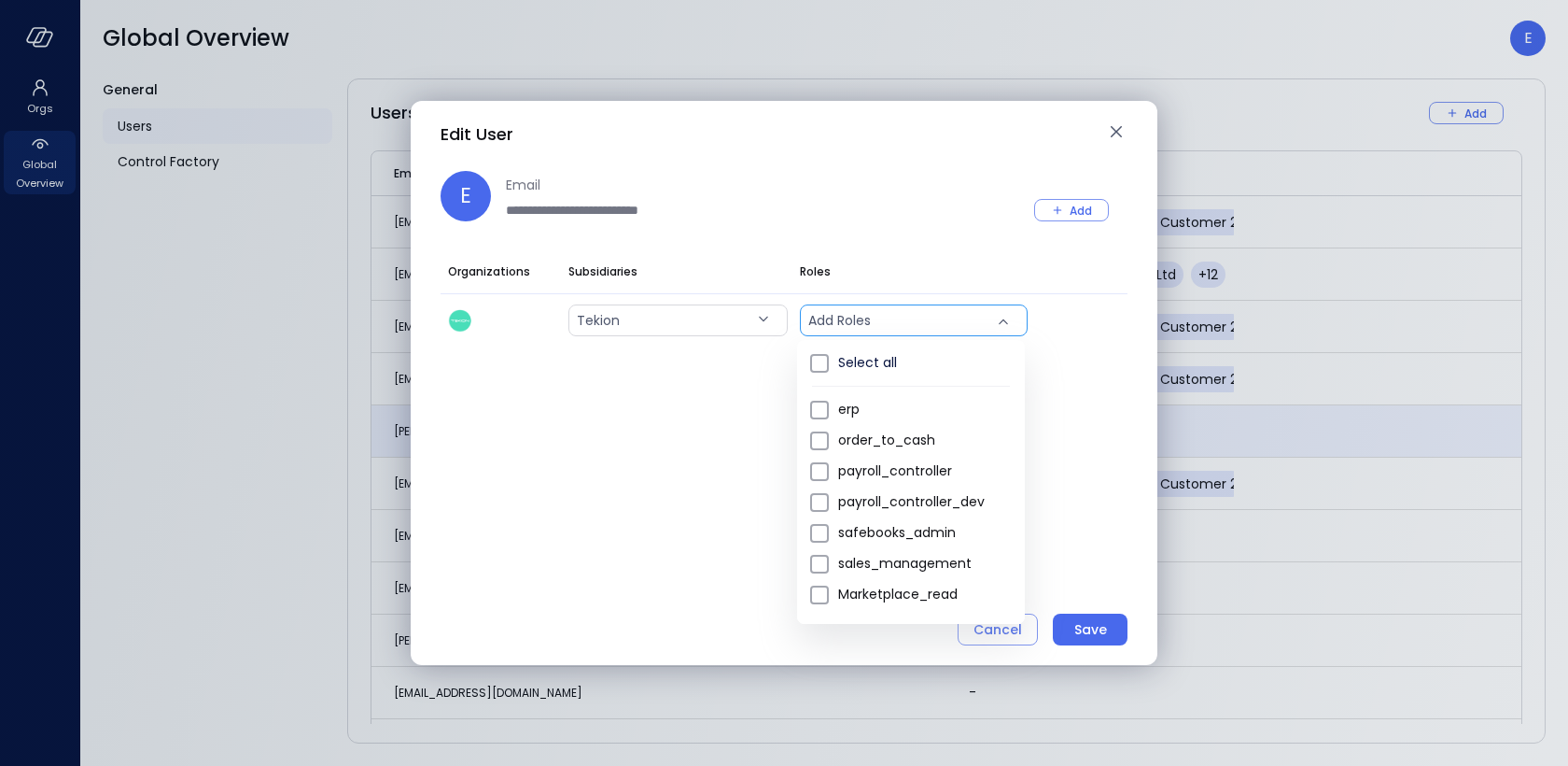
click at [854, 320] on body "Orgs Global Overview Global Overview E General Users Control Factory Users Add …" at bounding box center [784, 383] width 1568 height 766
click at [926, 538] on span "safebooks_admin" at bounding box center [924, 532] width 171 height 20
type input "*"
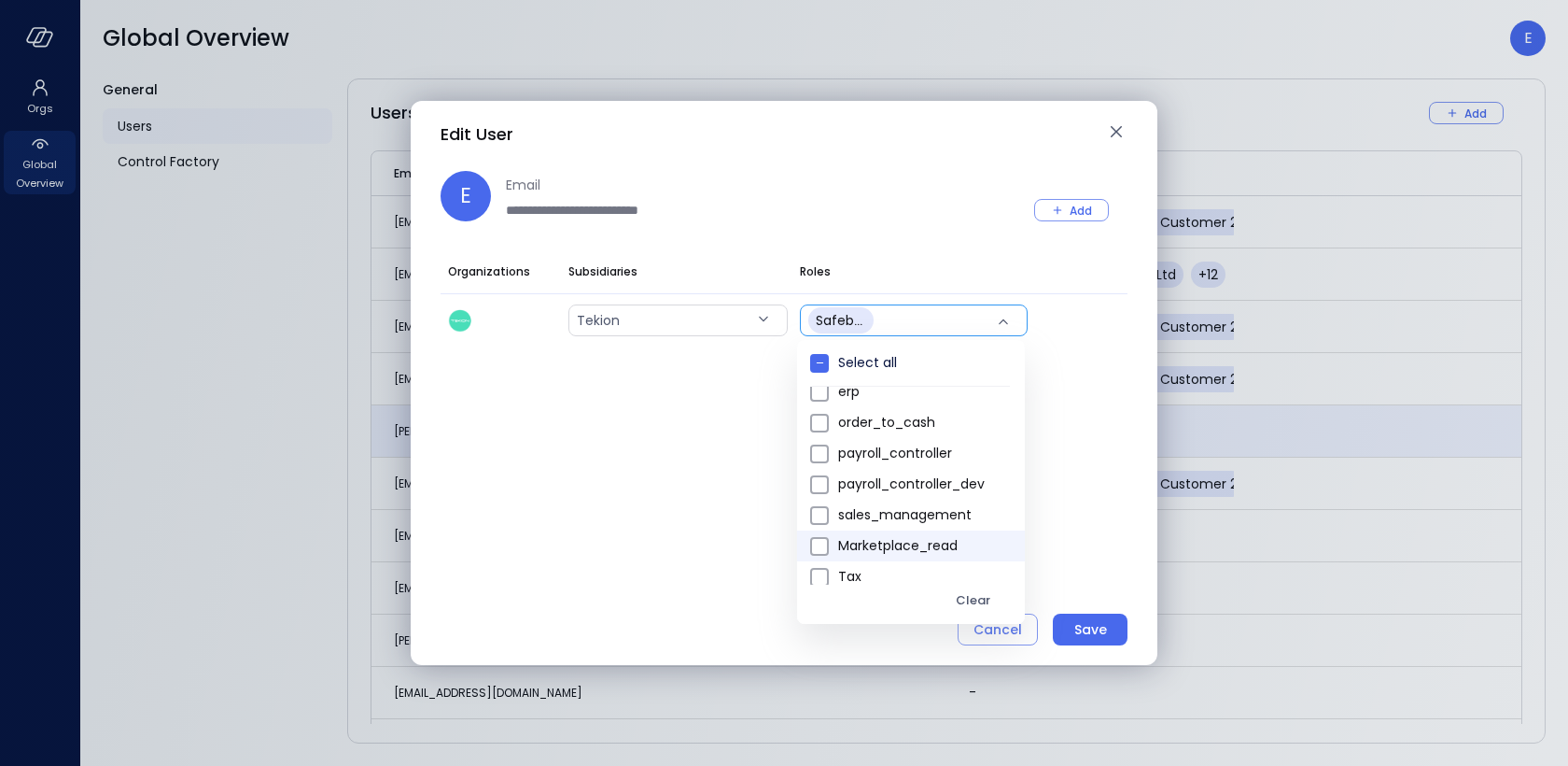
scroll to position [57, 0]
click at [1086, 633] on div at bounding box center [784, 383] width 1568 height 766
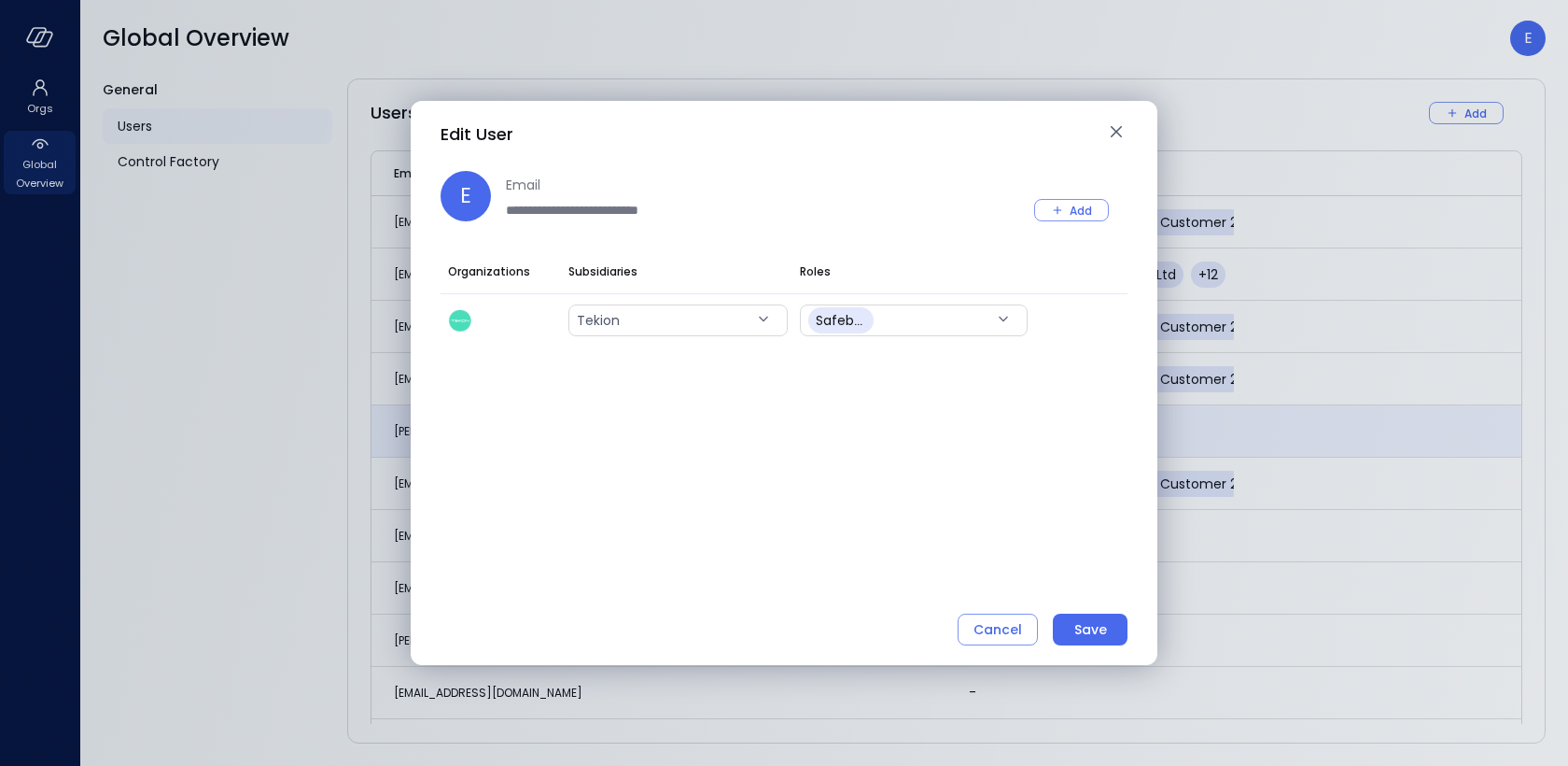
click at [1086, 633] on div "Save" at bounding box center [1091, 629] width 33 height 23
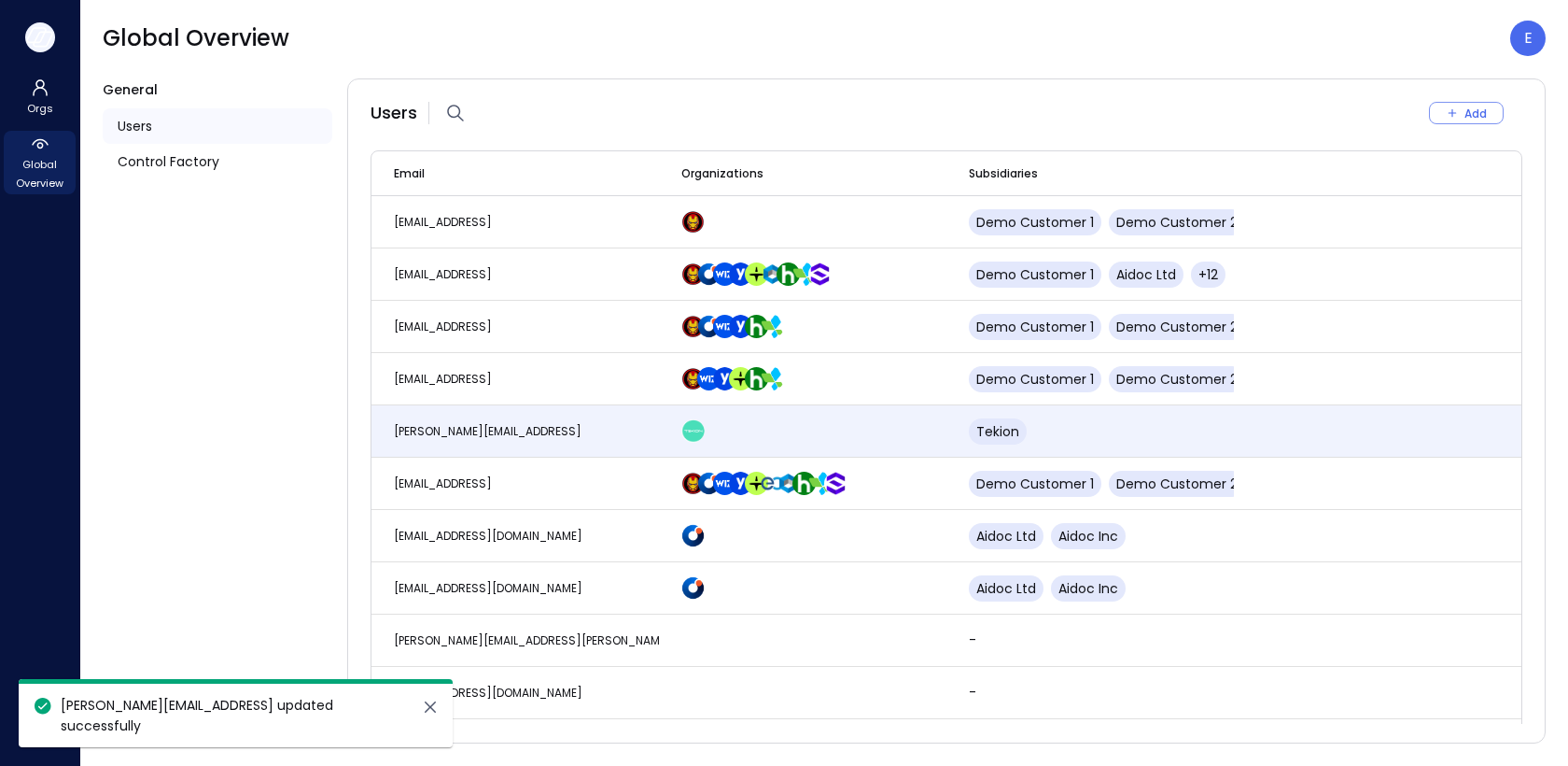
click at [42, 35] on icon "button" at bounding box center [40, 37] width 28 height 21
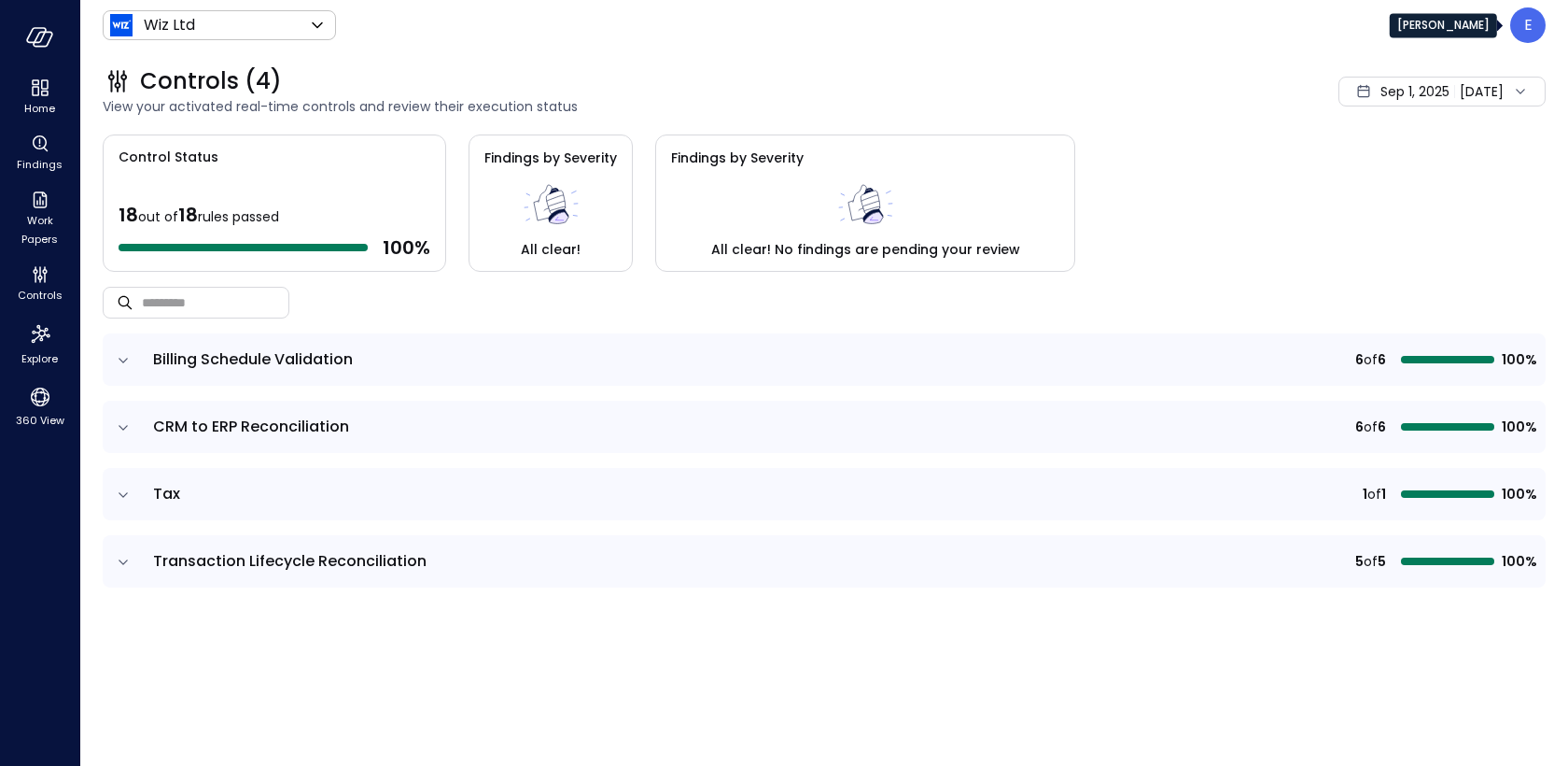
click at [1515, 17] on div "E" at bounding box center [1529, 25] width 36 height 36
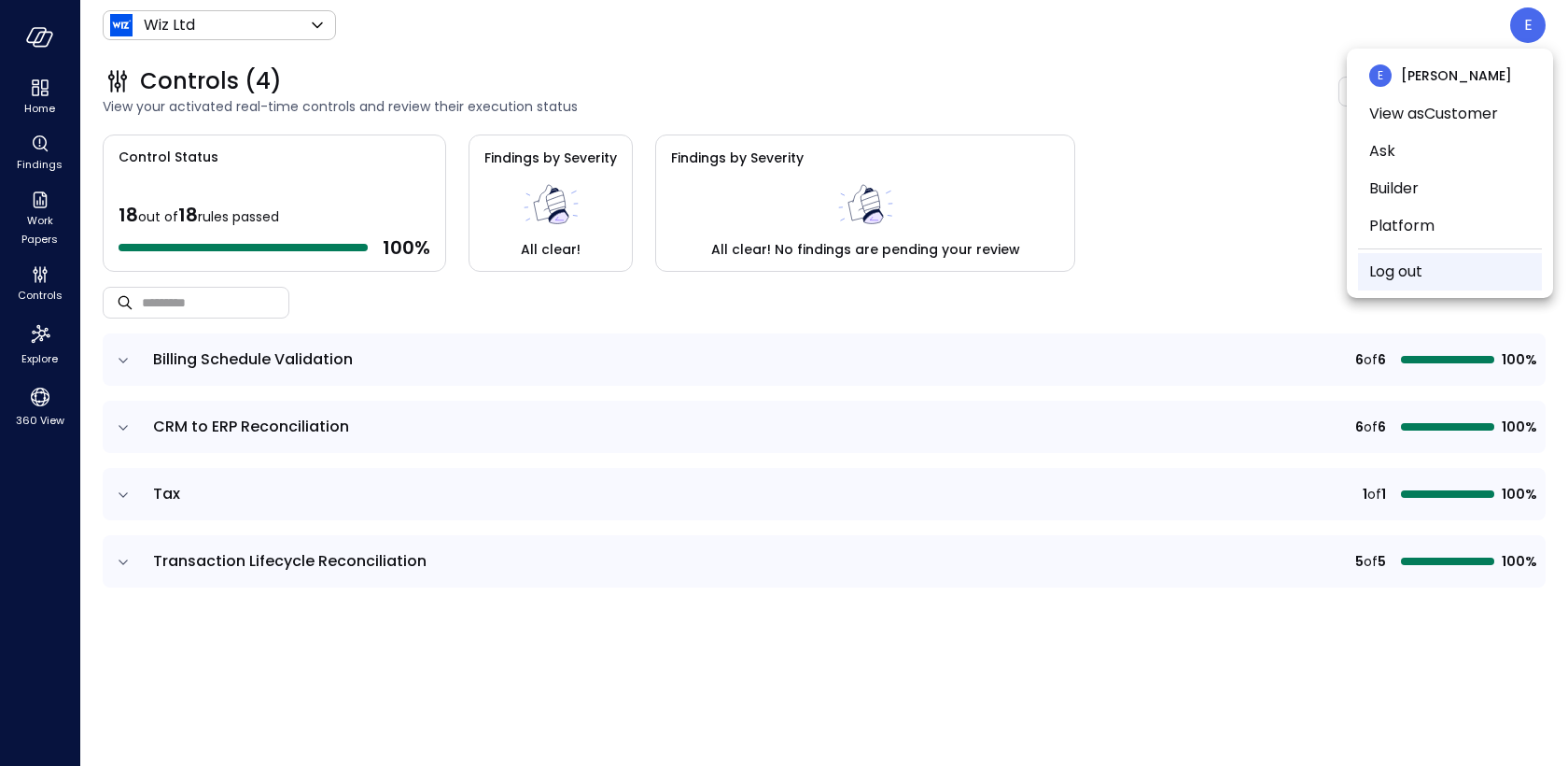
click at [1428, 261] on li "Log out" at bounding box center [1450, 272] width 183 height 37
click at [1414, 269] on link "Log out" at bounding box center [1396, 272] width 53 height 22
